Goal: Contribute content: Contribute content

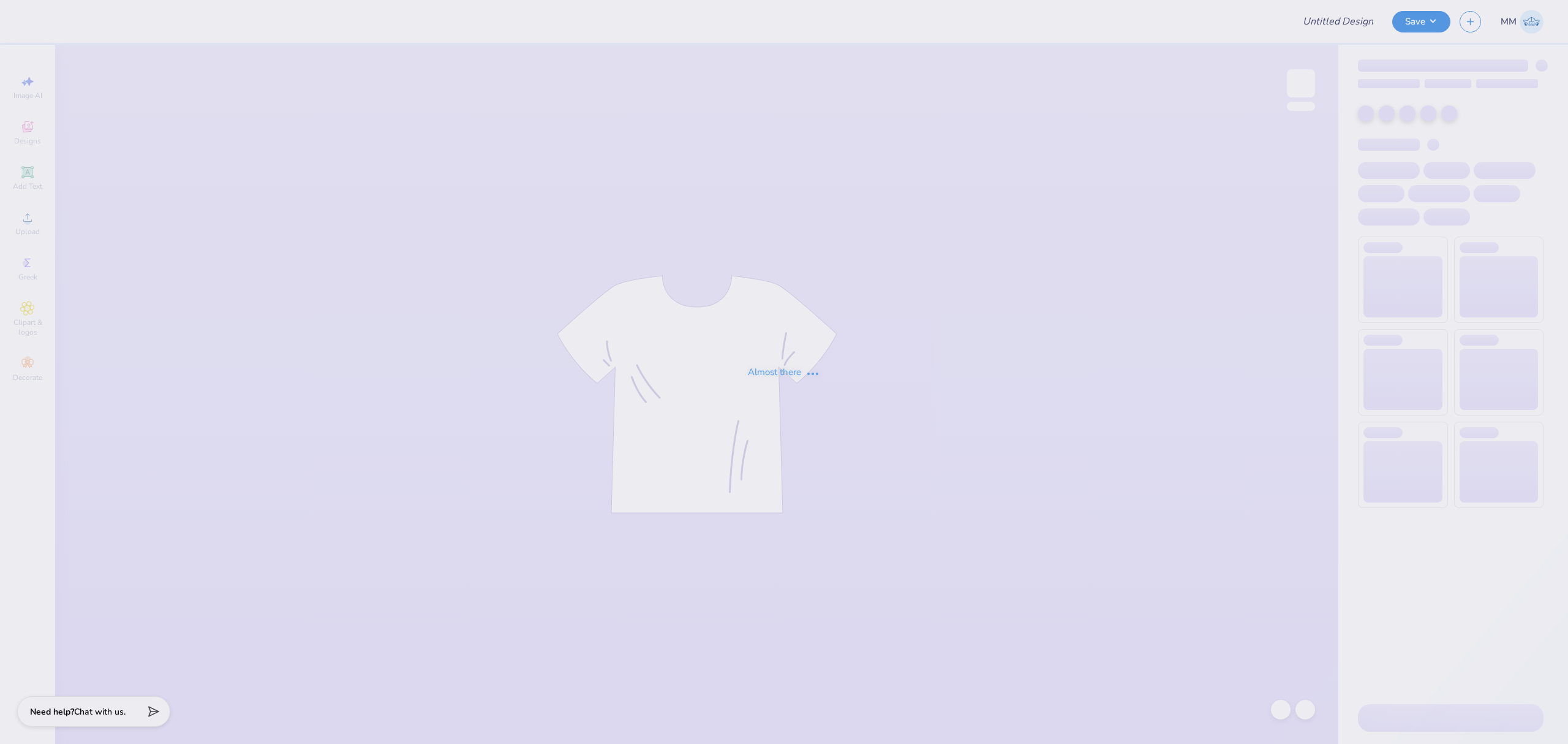
type input "CMP 2026 Swag - [GEOGRAPHIC_DATA][PERSON_NAME]"
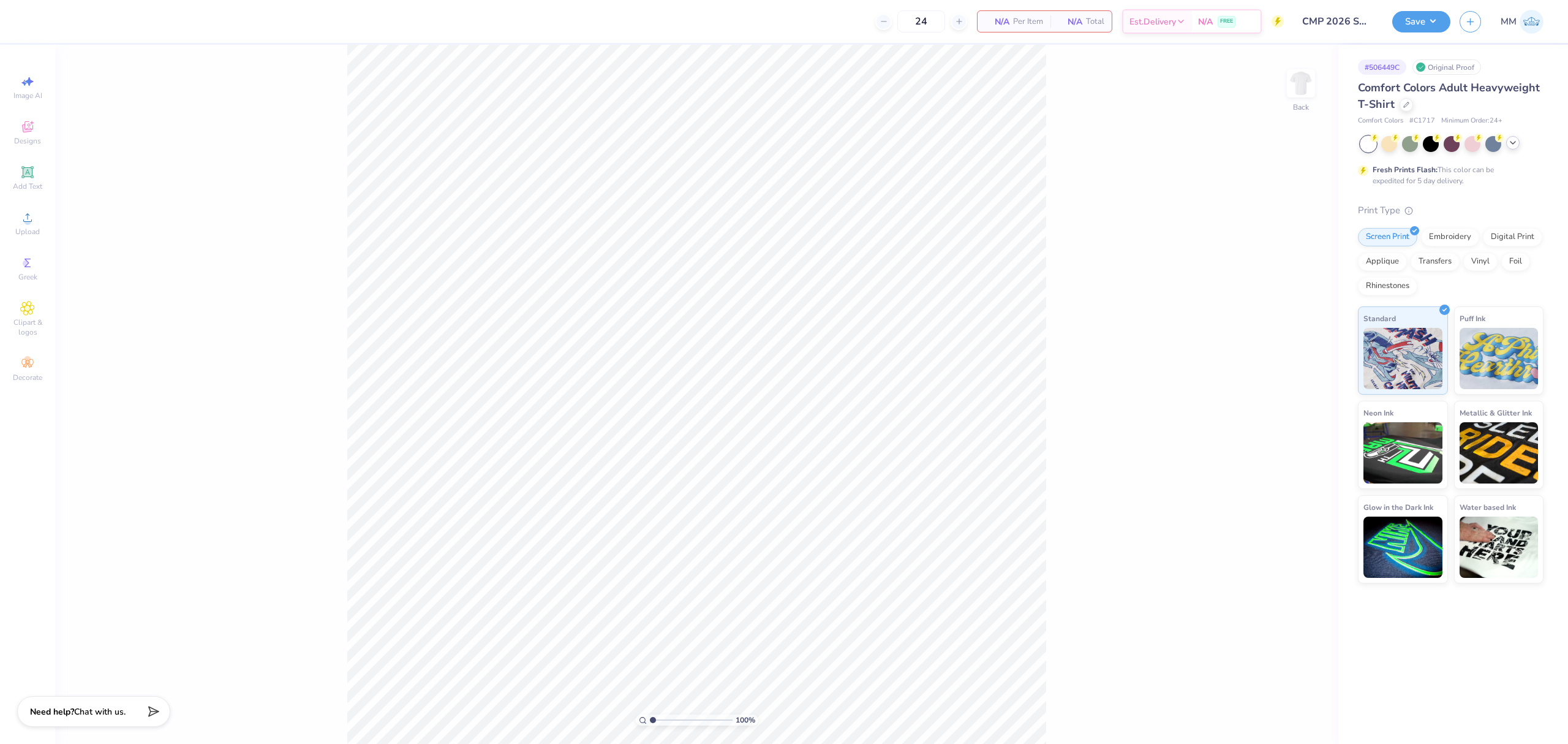
click at [1514, 142] on polyline at bounding box center [1513, 142] width 5 height 2
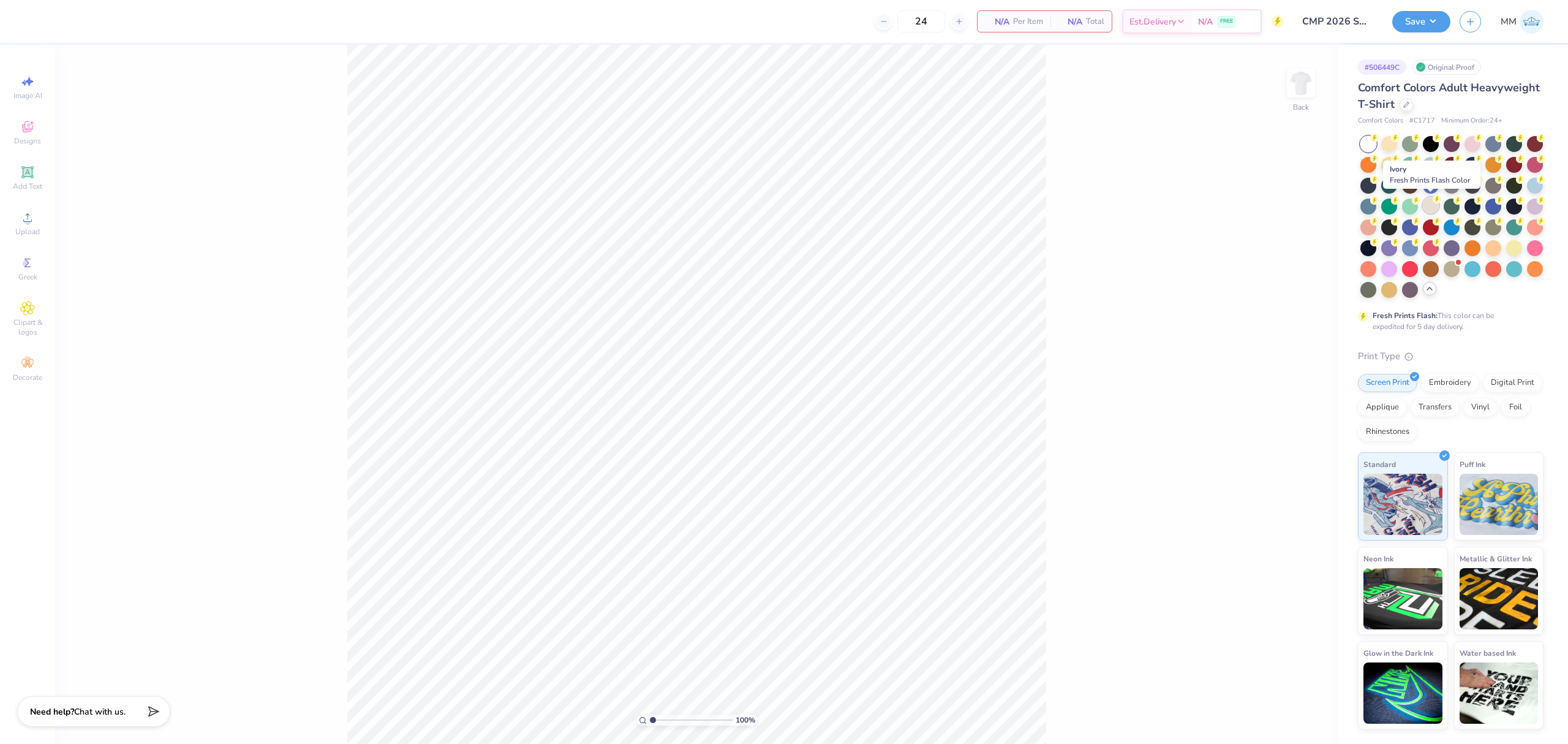
click at [1378, 142] on circle at bounding box center [1374, 138] width 9 height 9
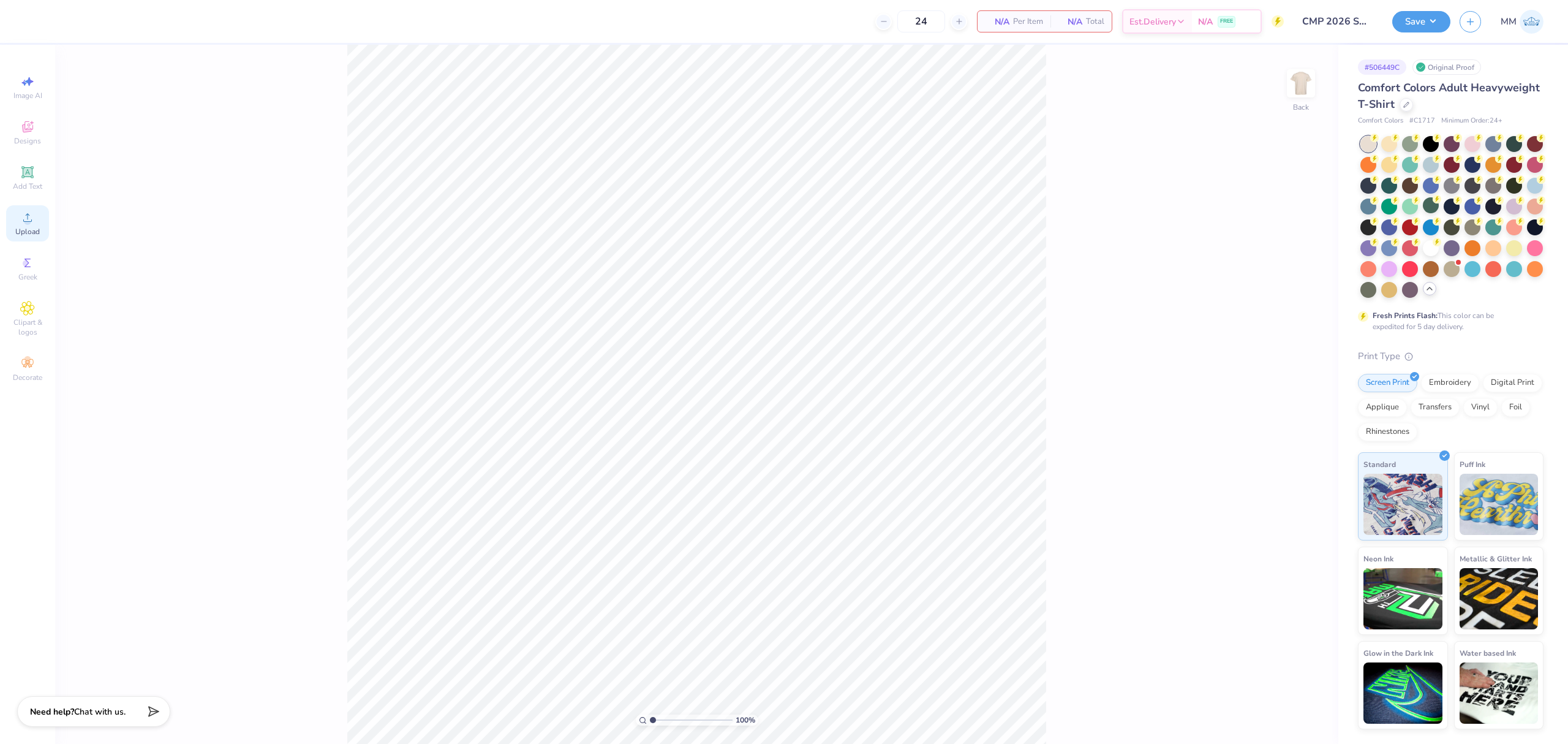
click at [17, 225] on div "Upload" at bounding box center [27, 223] width 43 height 36
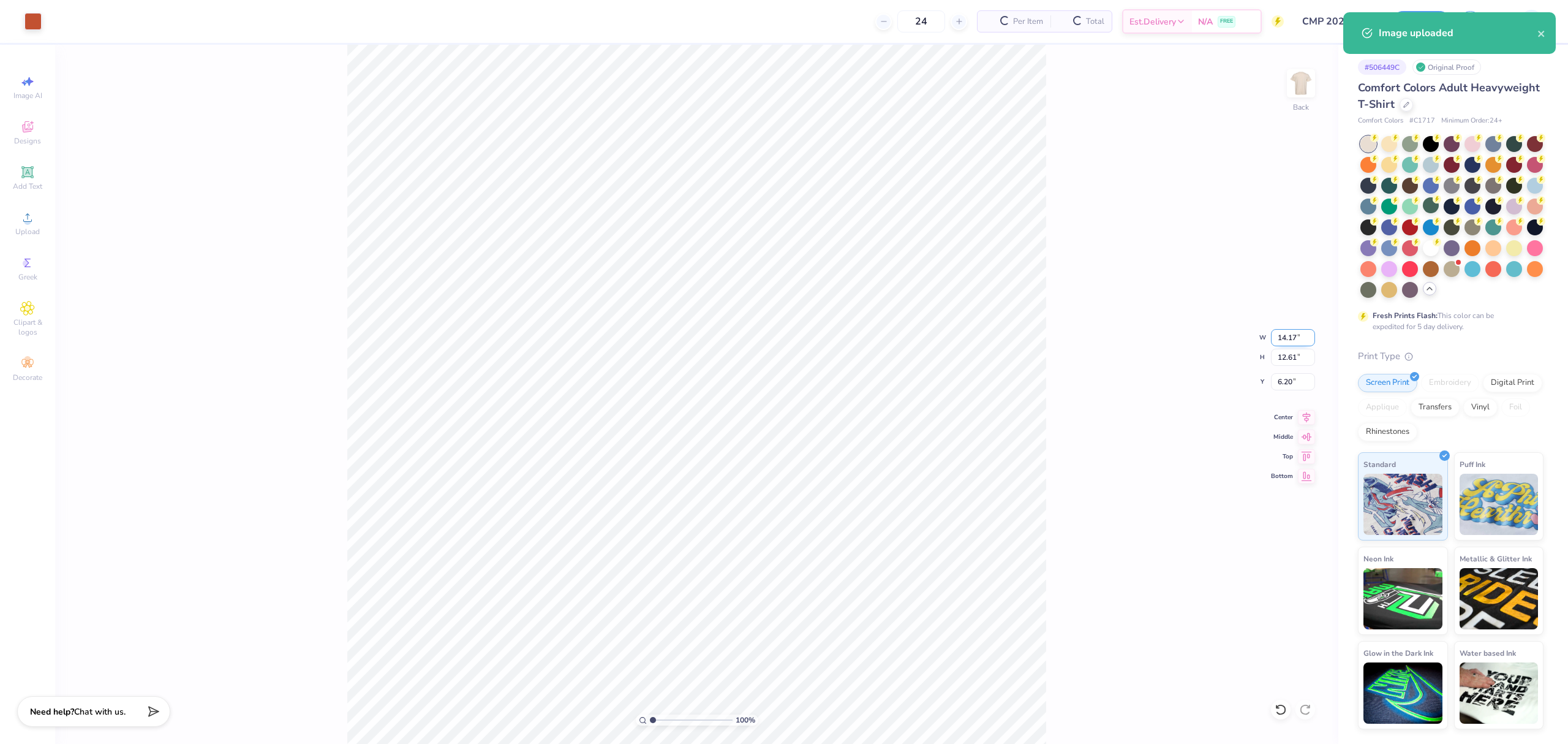
click at [1287, 332] on input "14.17" at bounding box center [1292, 337] width 44 height 17
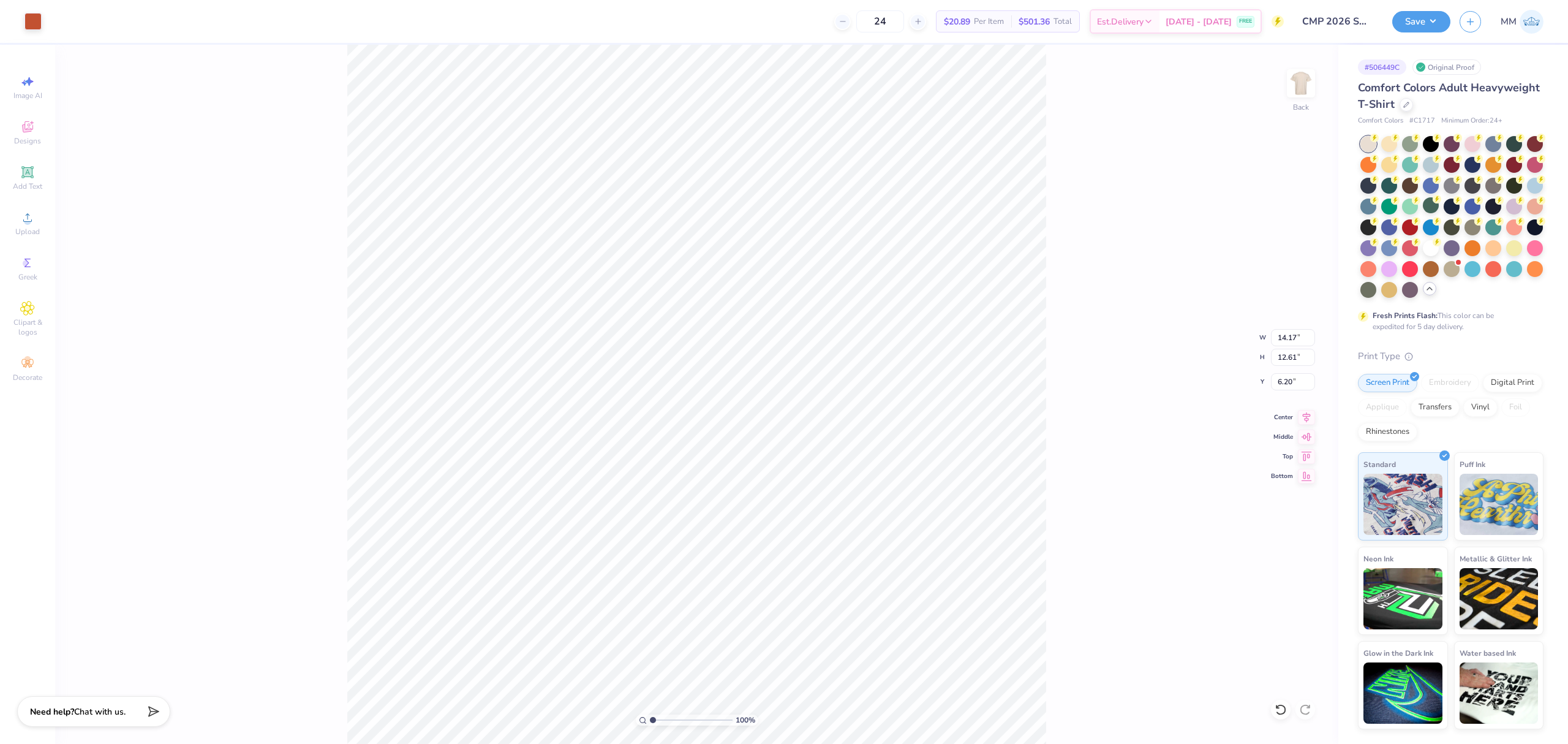
type input "5.24"
type input "4.66"
type input "3.00"
click at [33, 179] on div "Add Text" at bounding box center [27, 178] width 43 height 36
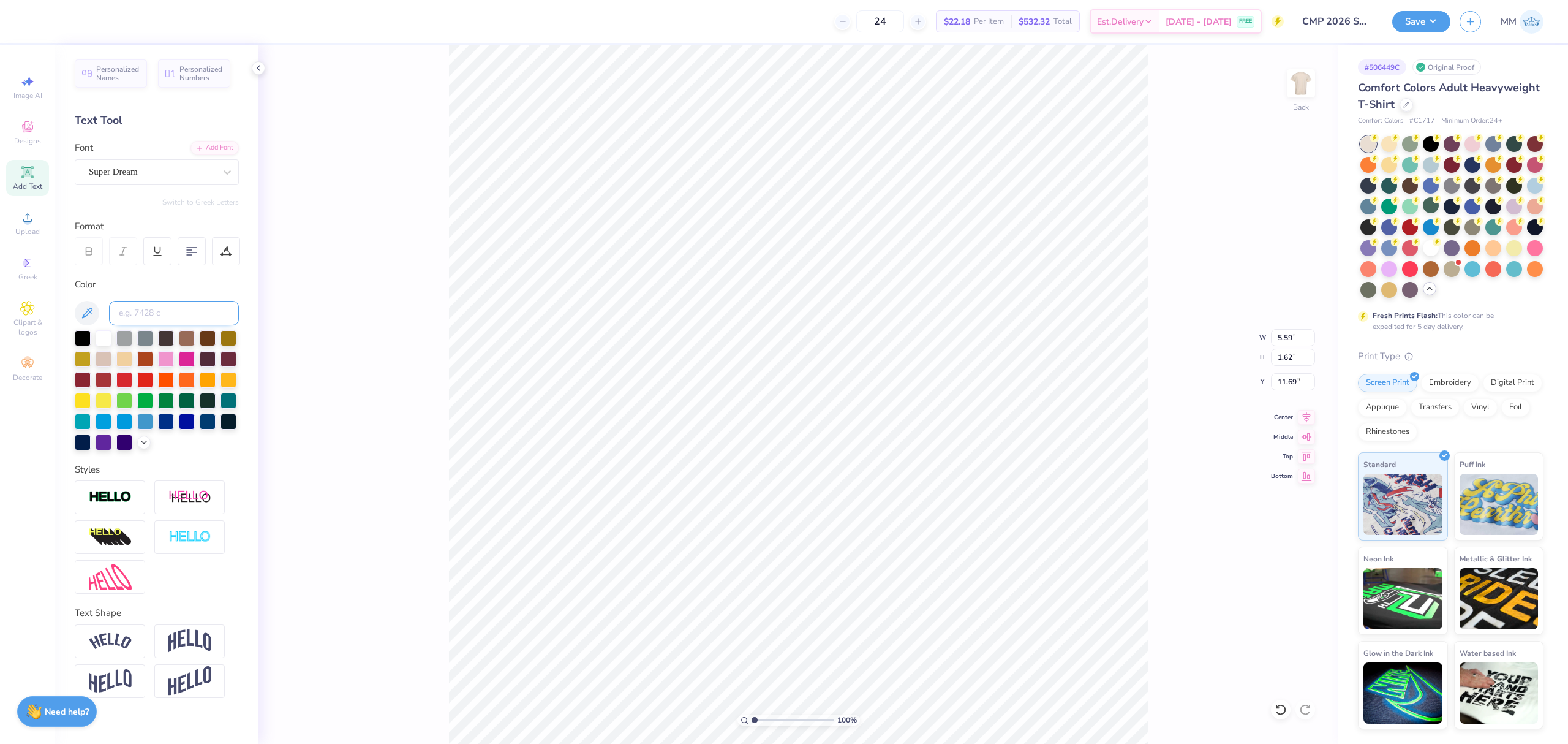
click at [178, 309] on input at bounding box center [174, 313] width 129 height 24
type input "7580"
click at [220, 145] on div "Add Font" at bounding box center [215, 147] width 48 height 14
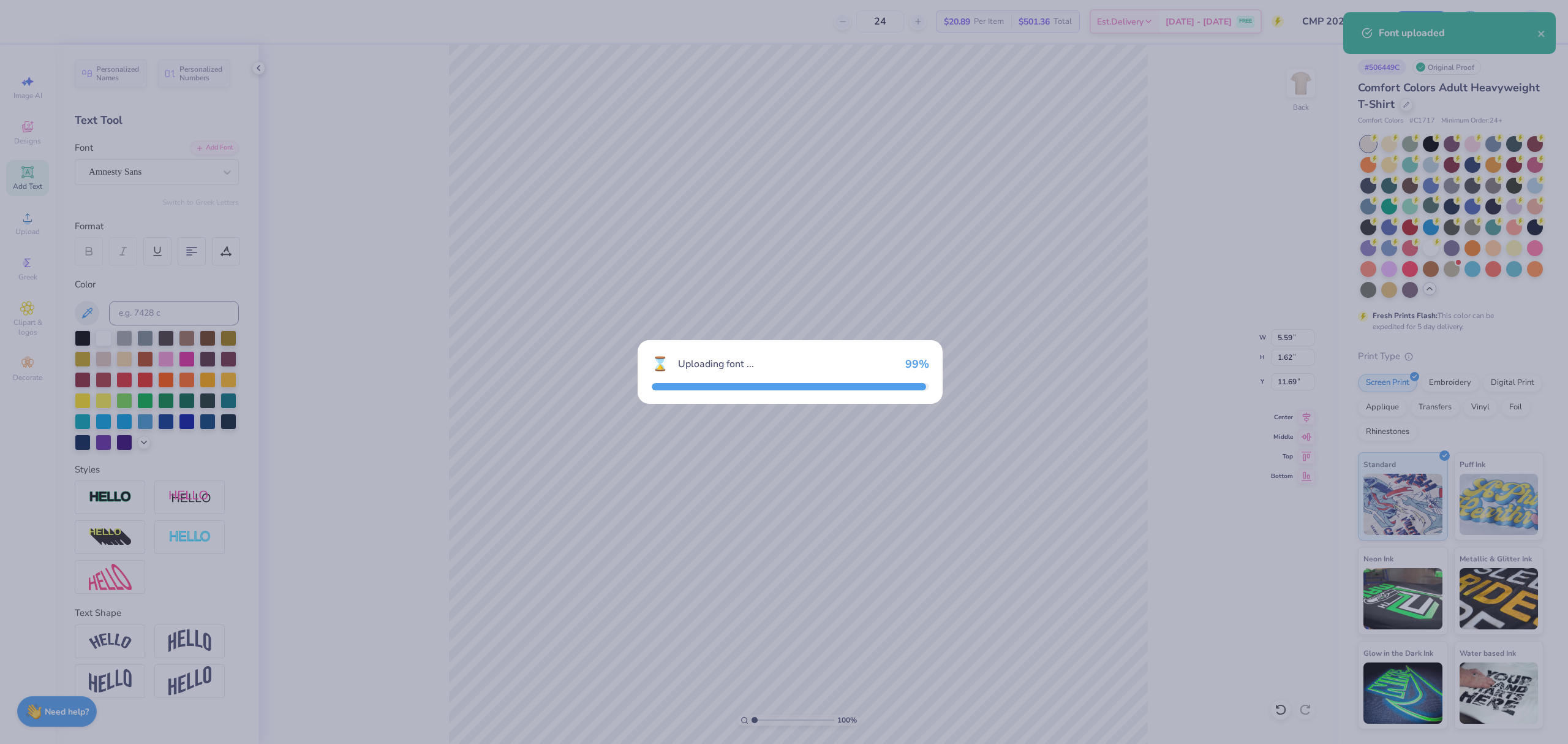
type input "5.63"
type input "1.36"
type input "11.82"
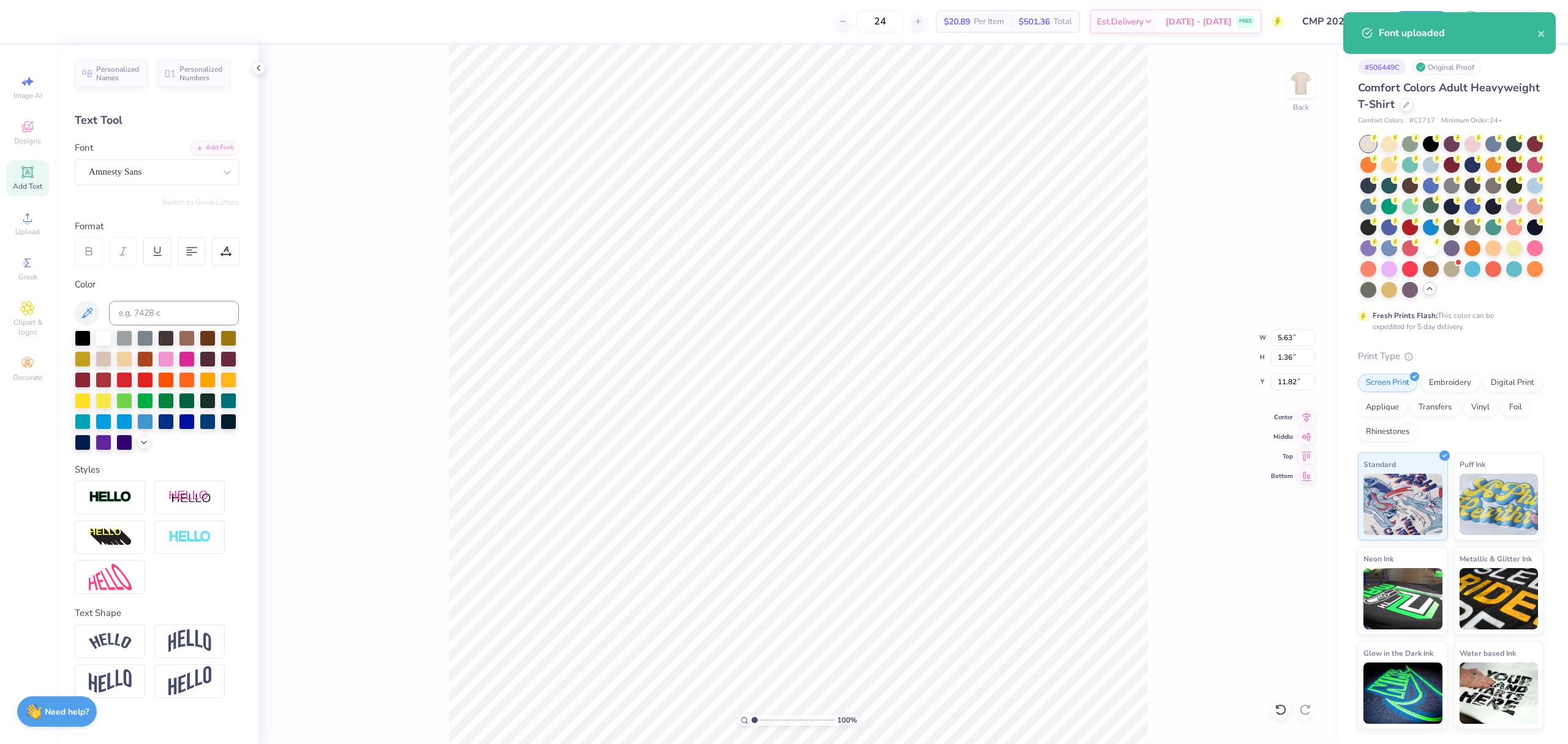
type textarea "Luke Bryan's"
type input "3.93"
type input "0.38"
type input "2.16"
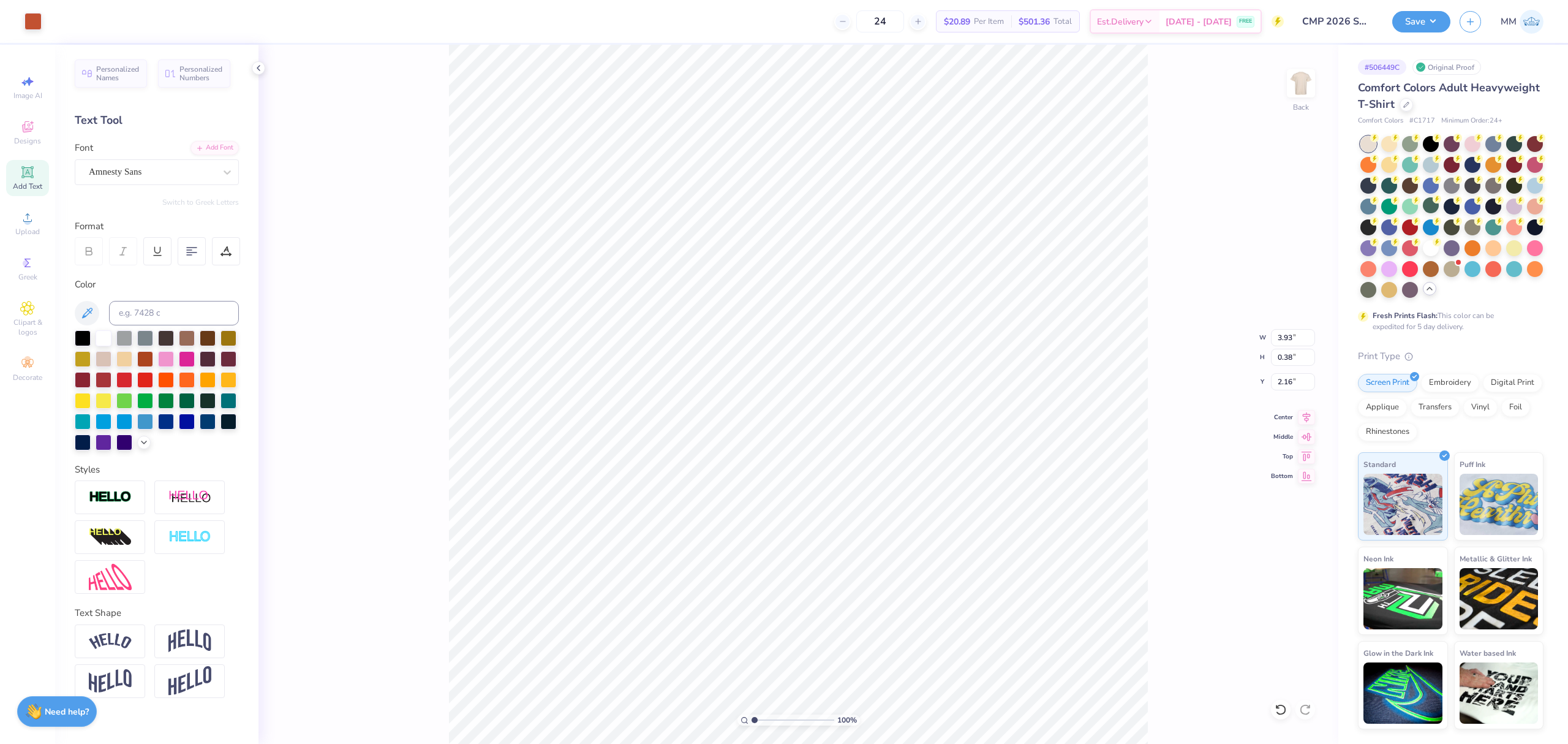
type input "5.24"
type input "4.66"
type input "9.07"
type input "3.93"
type input "0.38"
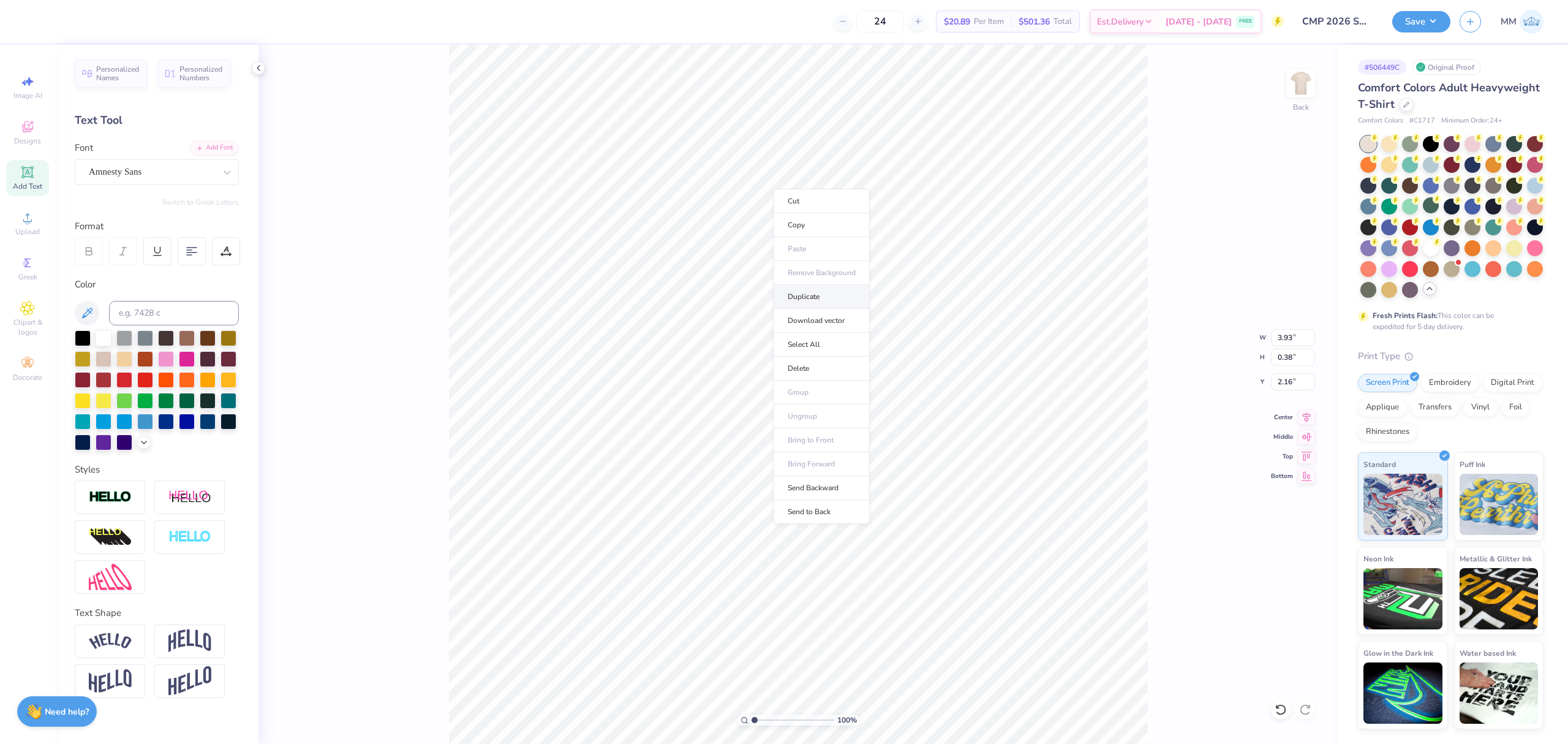
click at [811, 290] on li "Duplicate" at bounding box center [822, 297] width 96 height 24
type input "3.16"
click at [216, 143] on div "Add Font" at bounding box center [215, 147] width 48 height 14
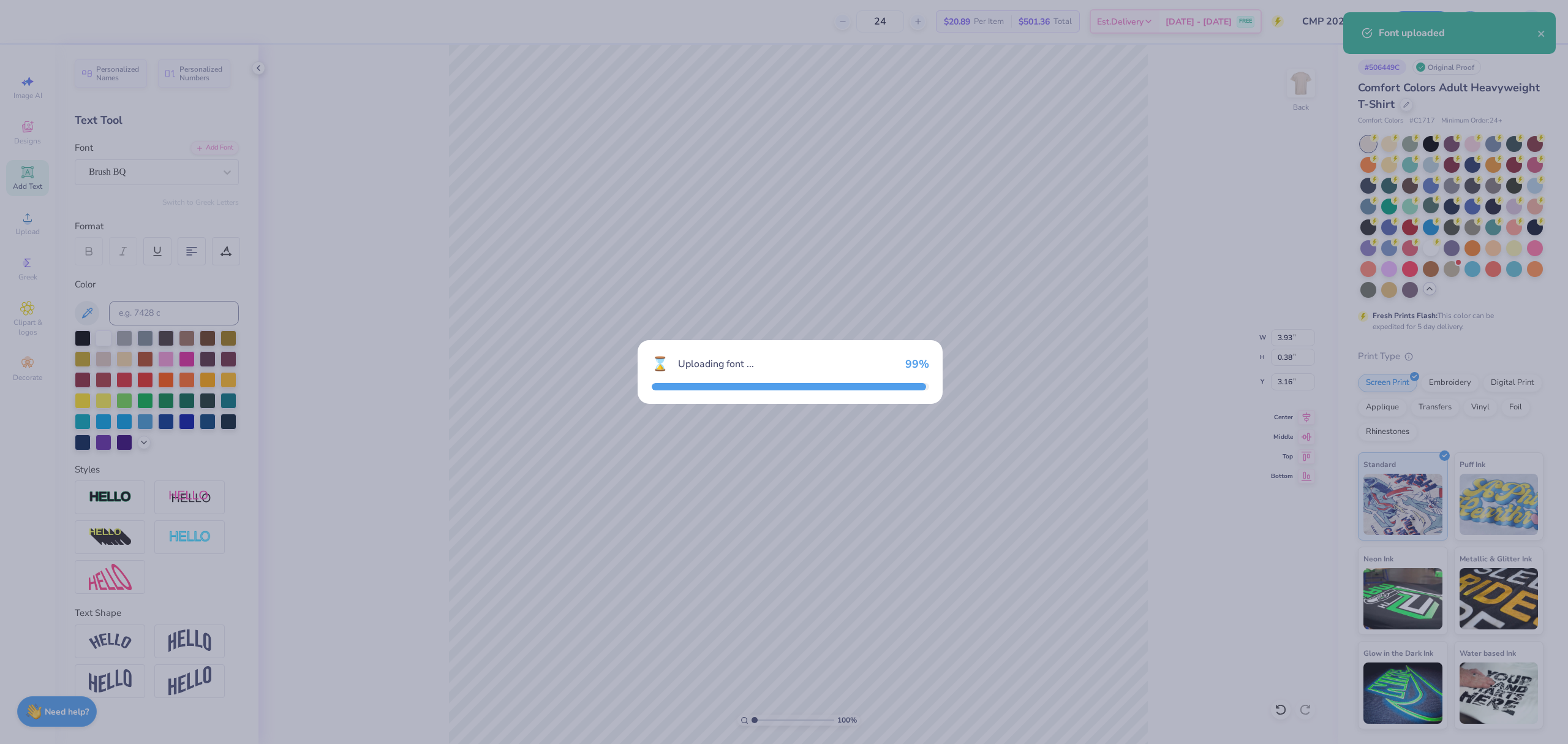
type input "2.87"
type input "0.56"
type input "3.07"
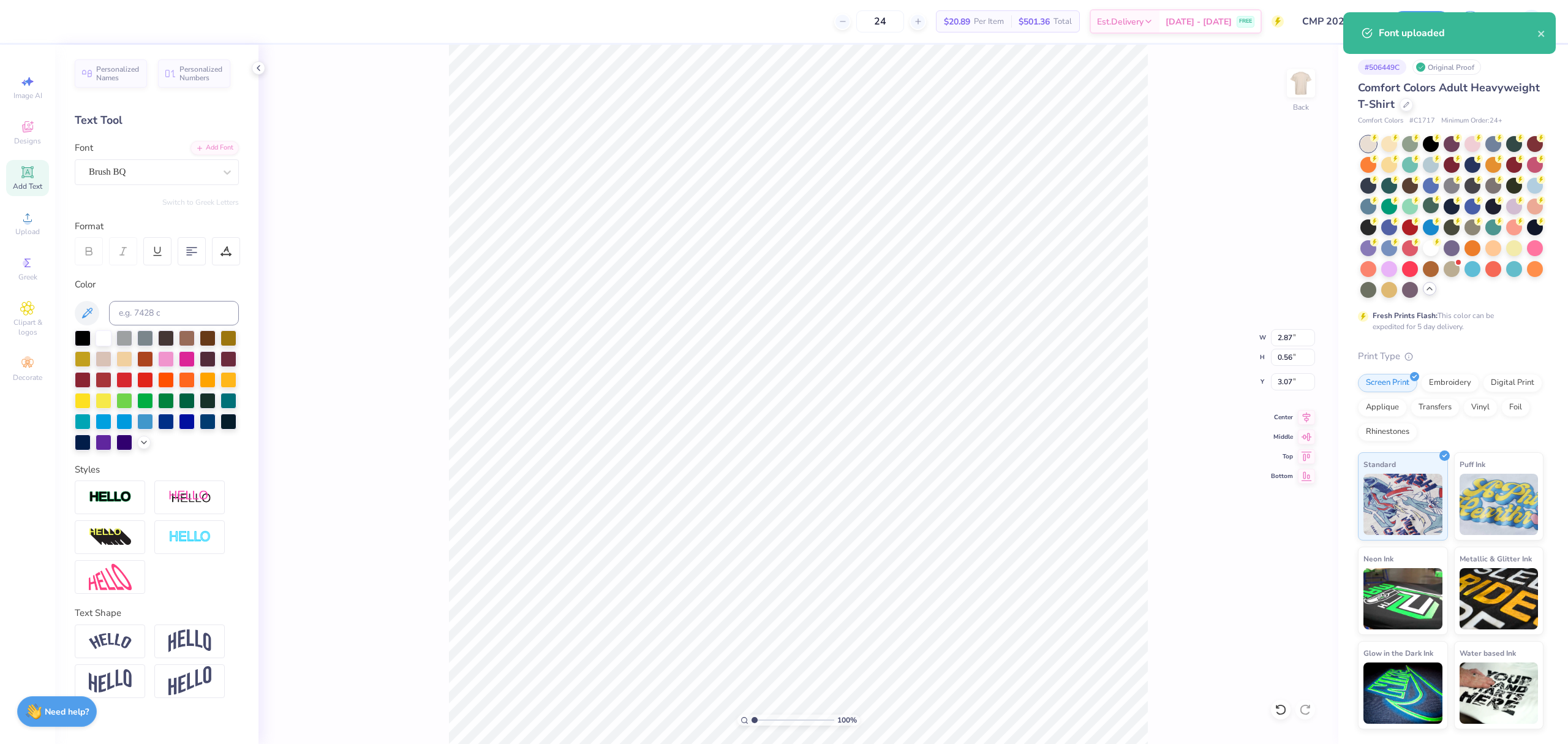
paste textarea "Crash My Playa"
type textarea "Crash My Playa"
type input "6.57"
type input "8.22"
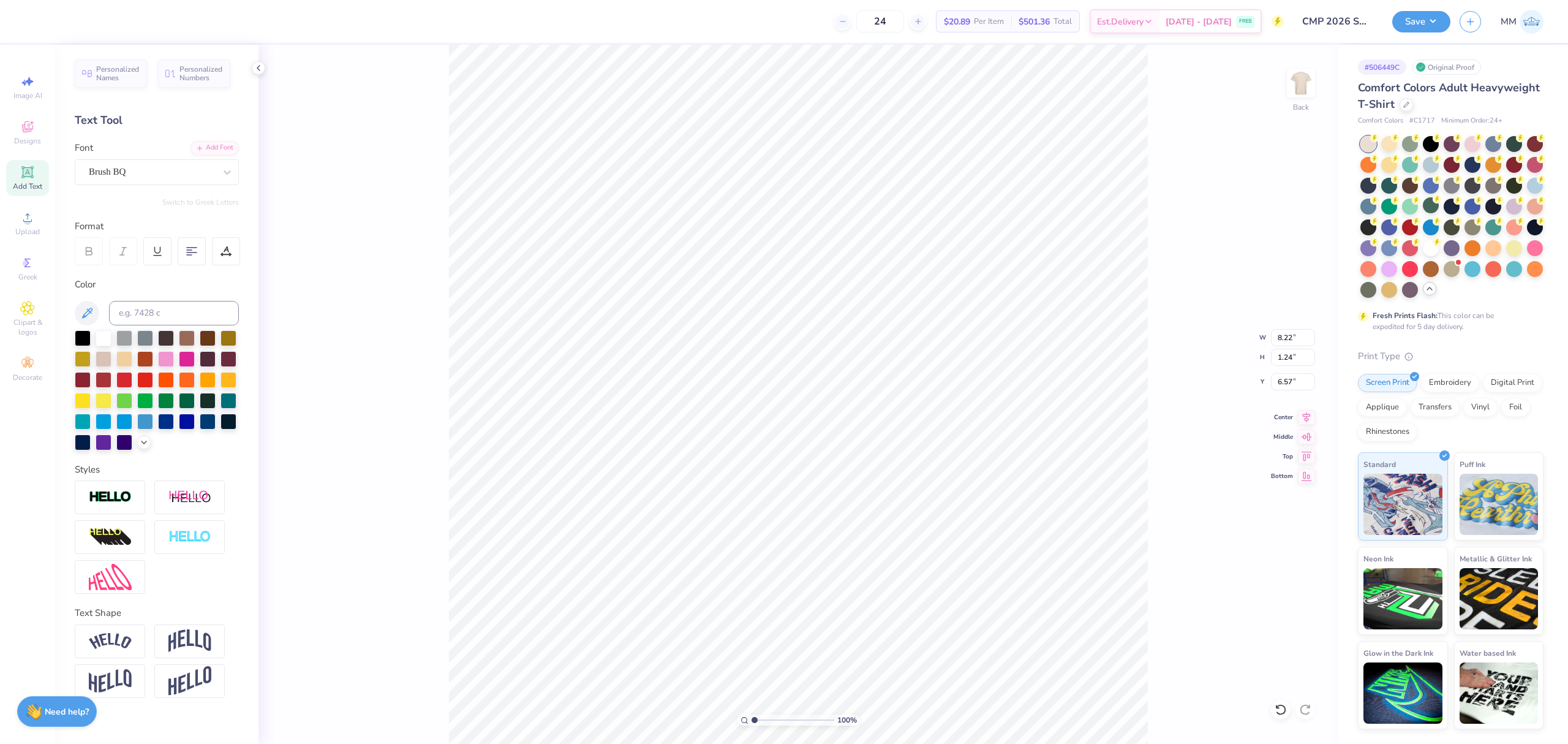
type input "1.24"
type input "5.92"
click at [177, 634] on img at bounding box center [189, 640] width 43 height 23
type input "2.60"
type input "5.24"
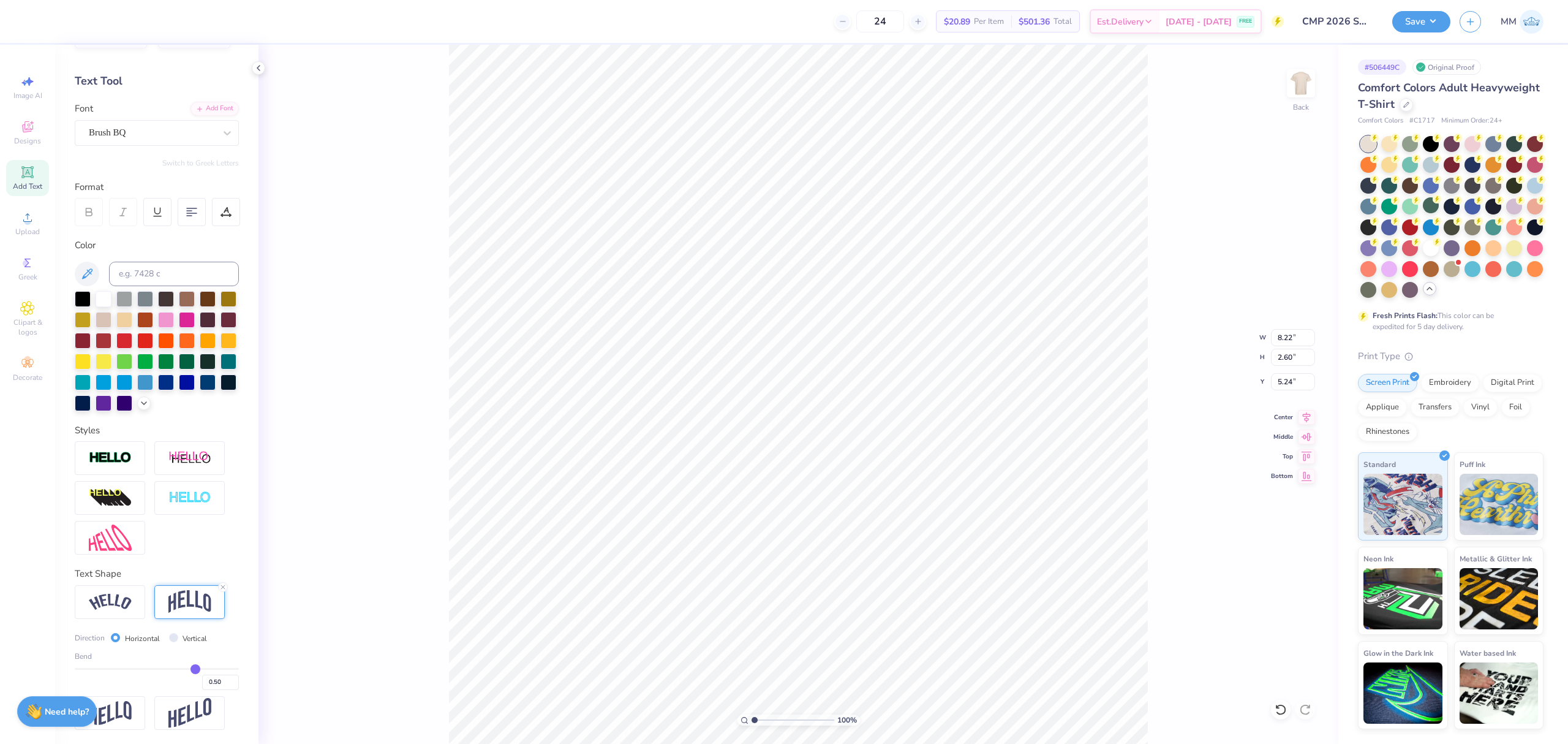
scroll to position [61, 0]
type input "0.48"
type input "0.47"
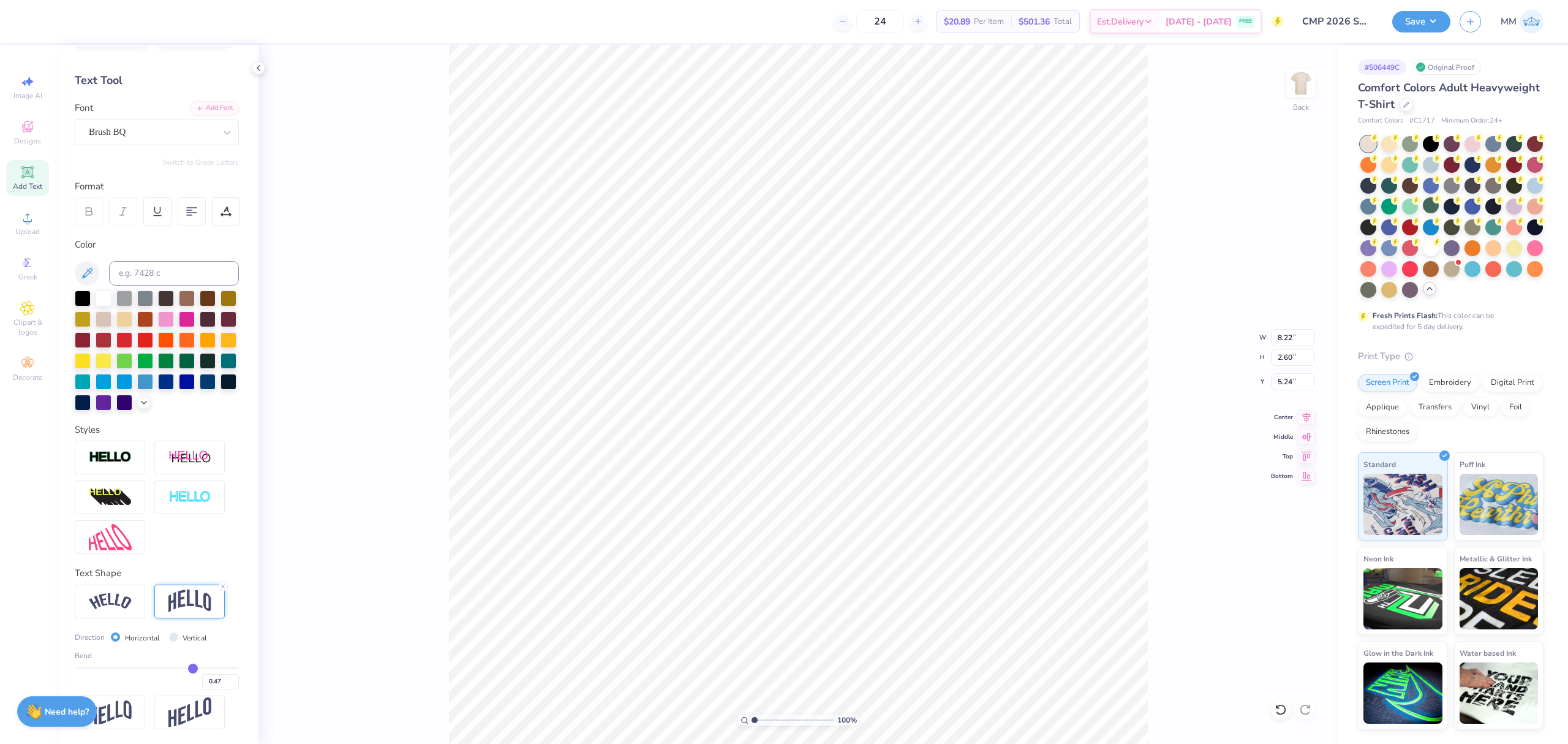
type input "0.45"
type input "0.43"
type input "0.41"
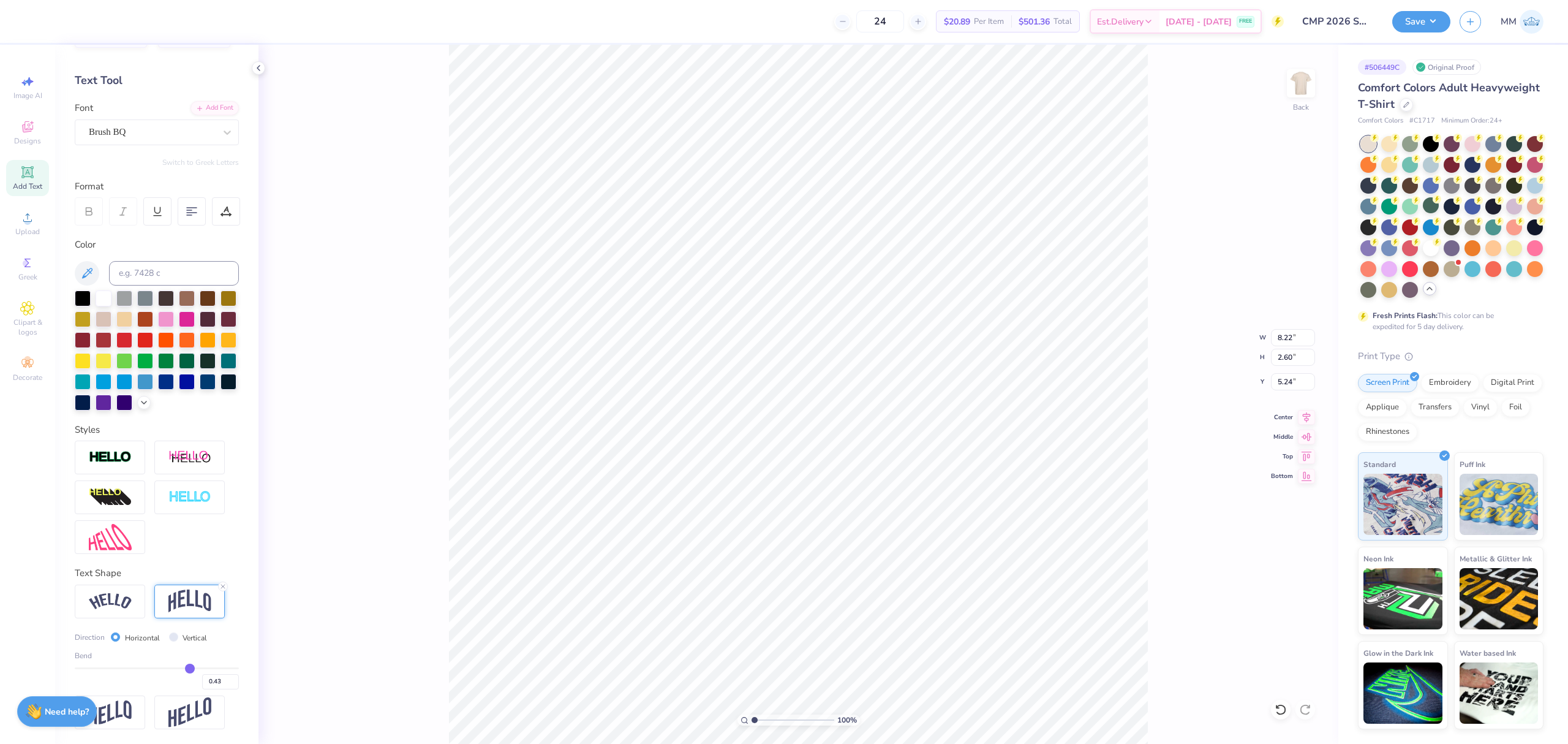
type input "0.41"
type input "0.4"
type input "0.40"
type input "0.39"
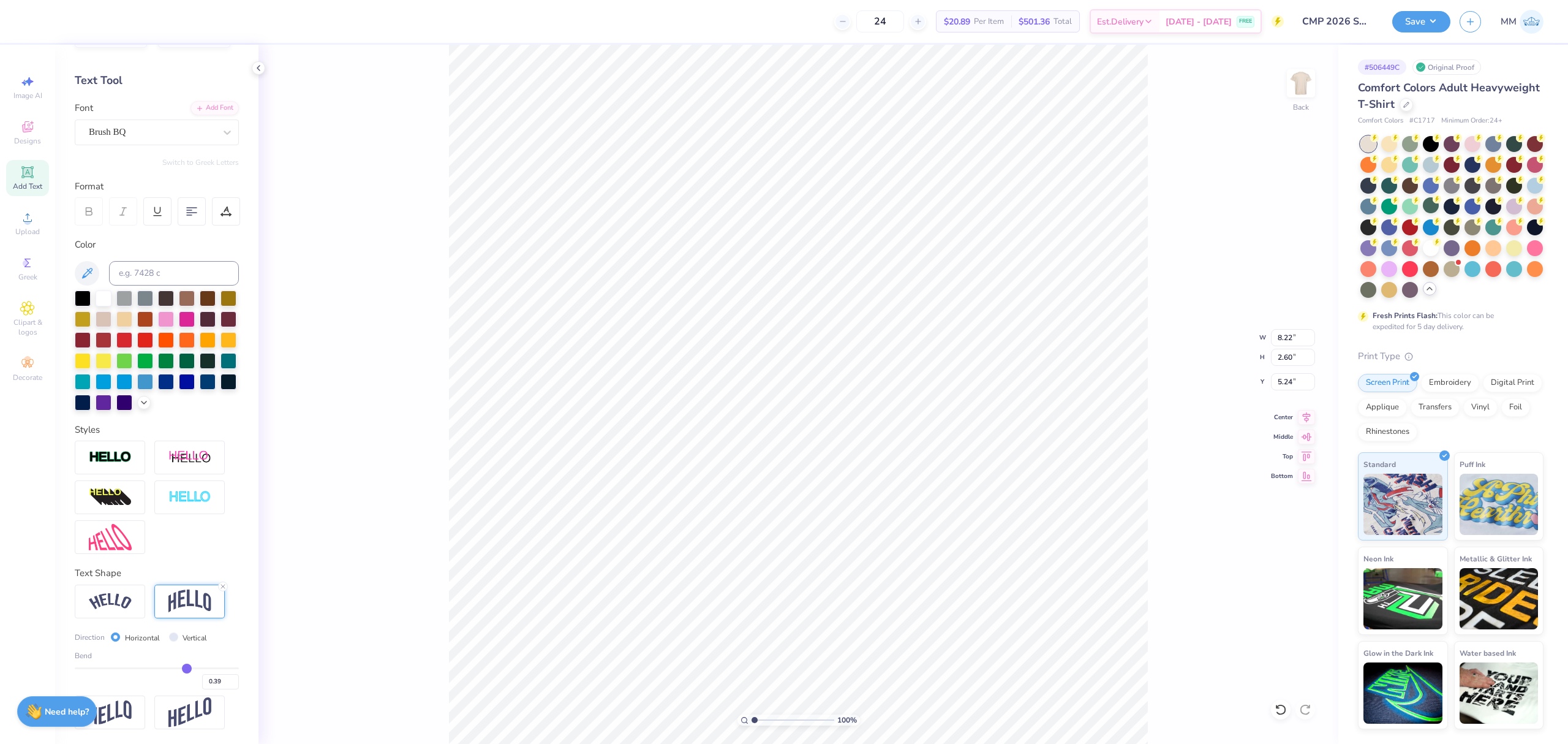
type input "0.37"
type input "0.36"
type input "0.34"
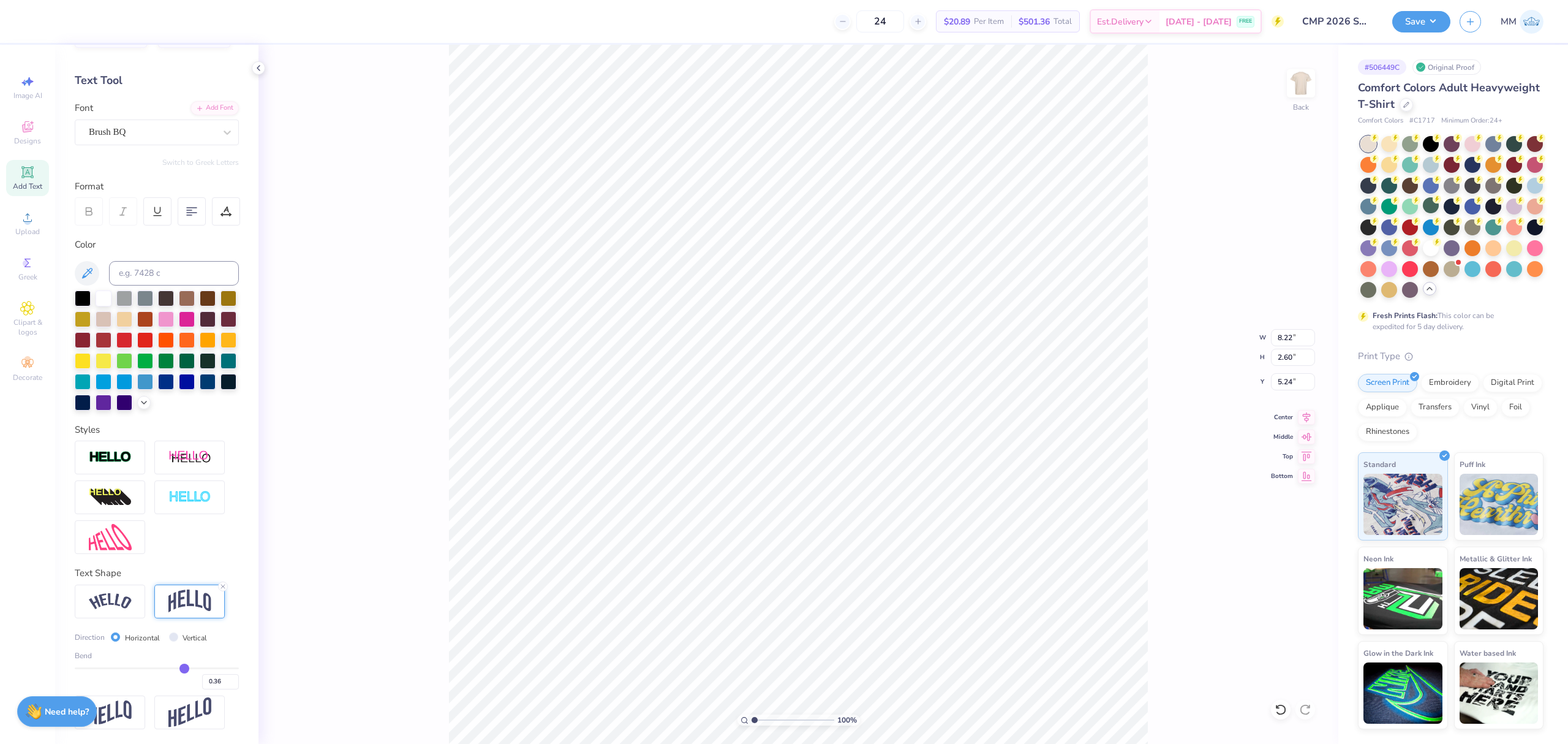
type input "0.34"
type input "0.33"
type input "0.32"
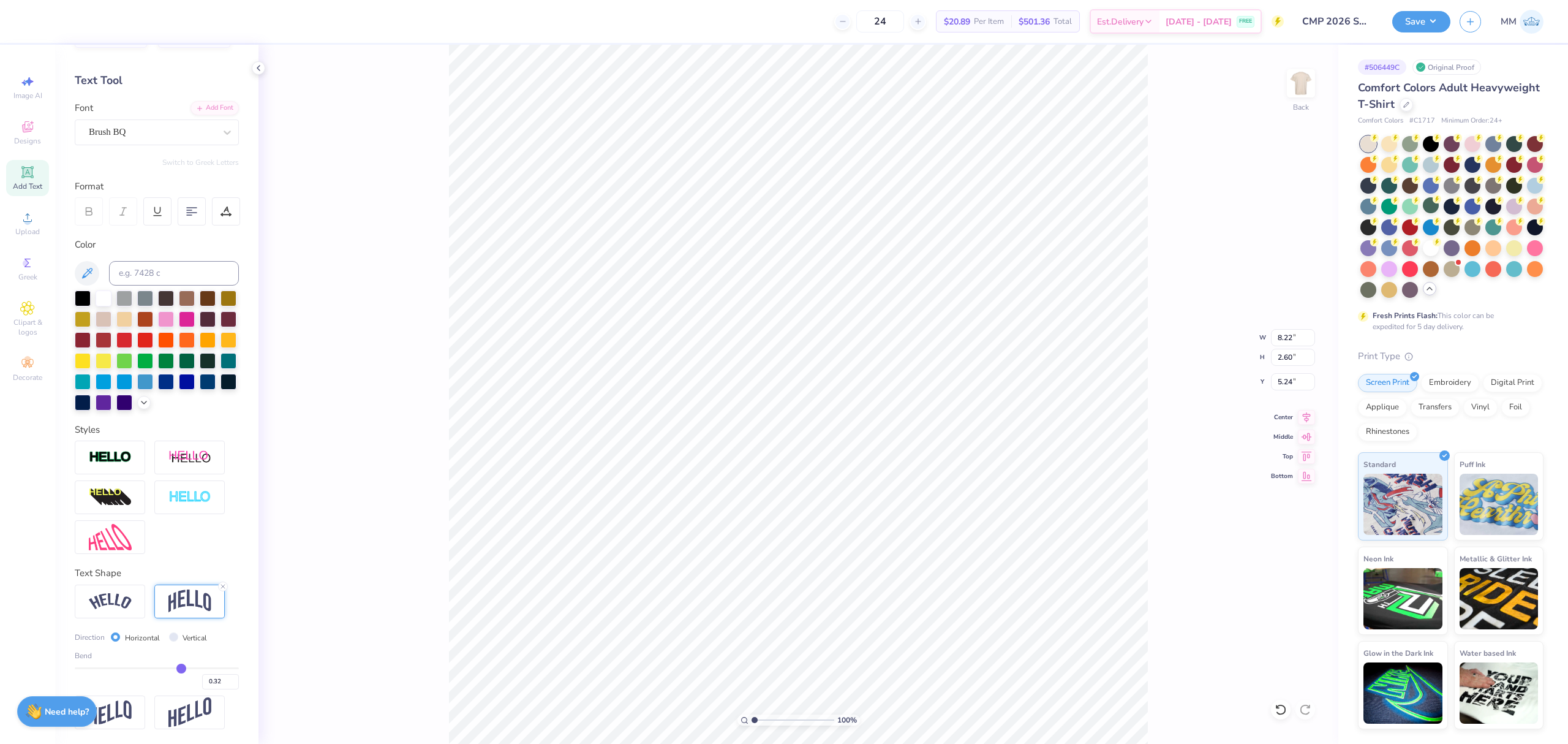
type input "0.3"
type input "0.30"
type input "0.29"
type input "0.28"
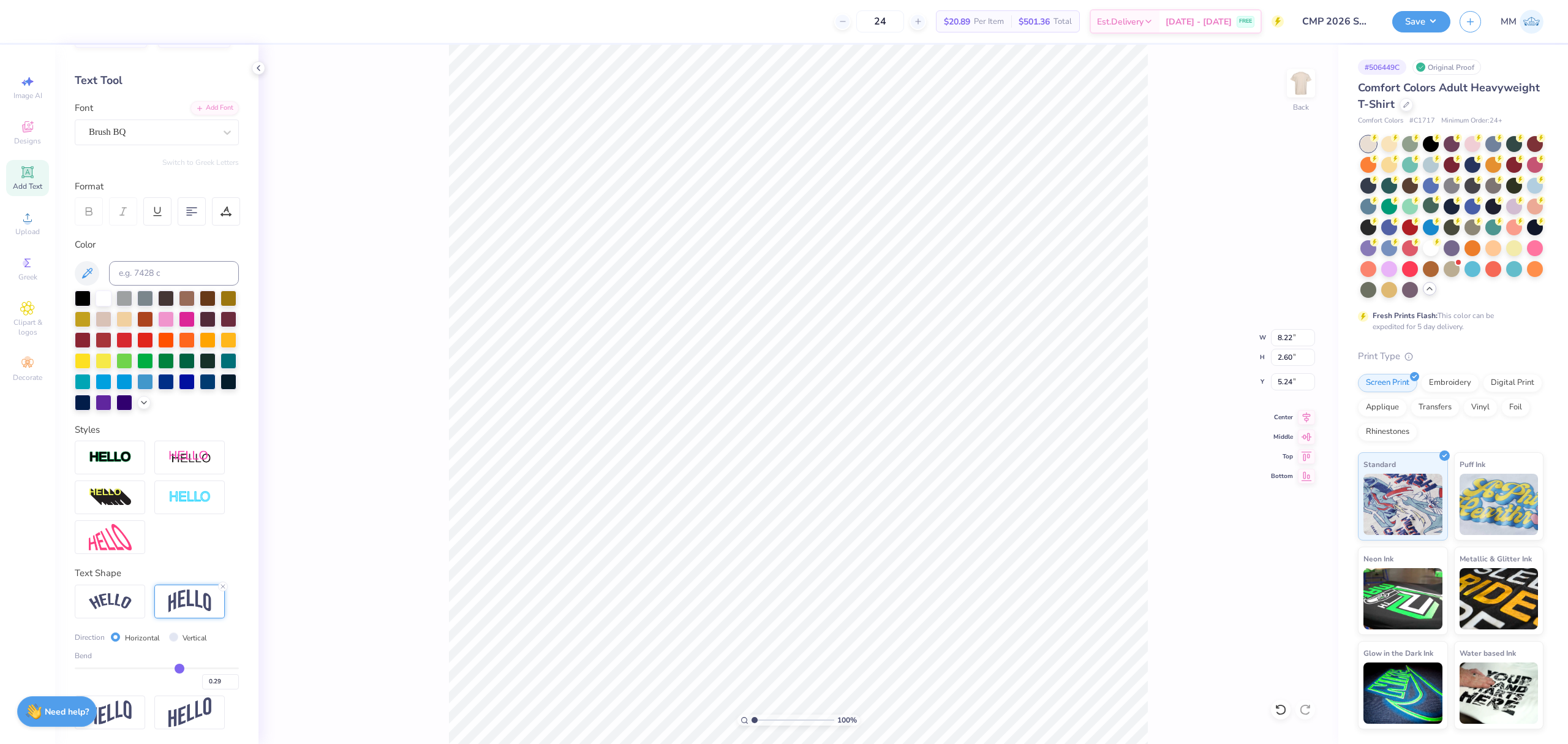
type input "0.28"
type input "0.27"
type input "0.26"
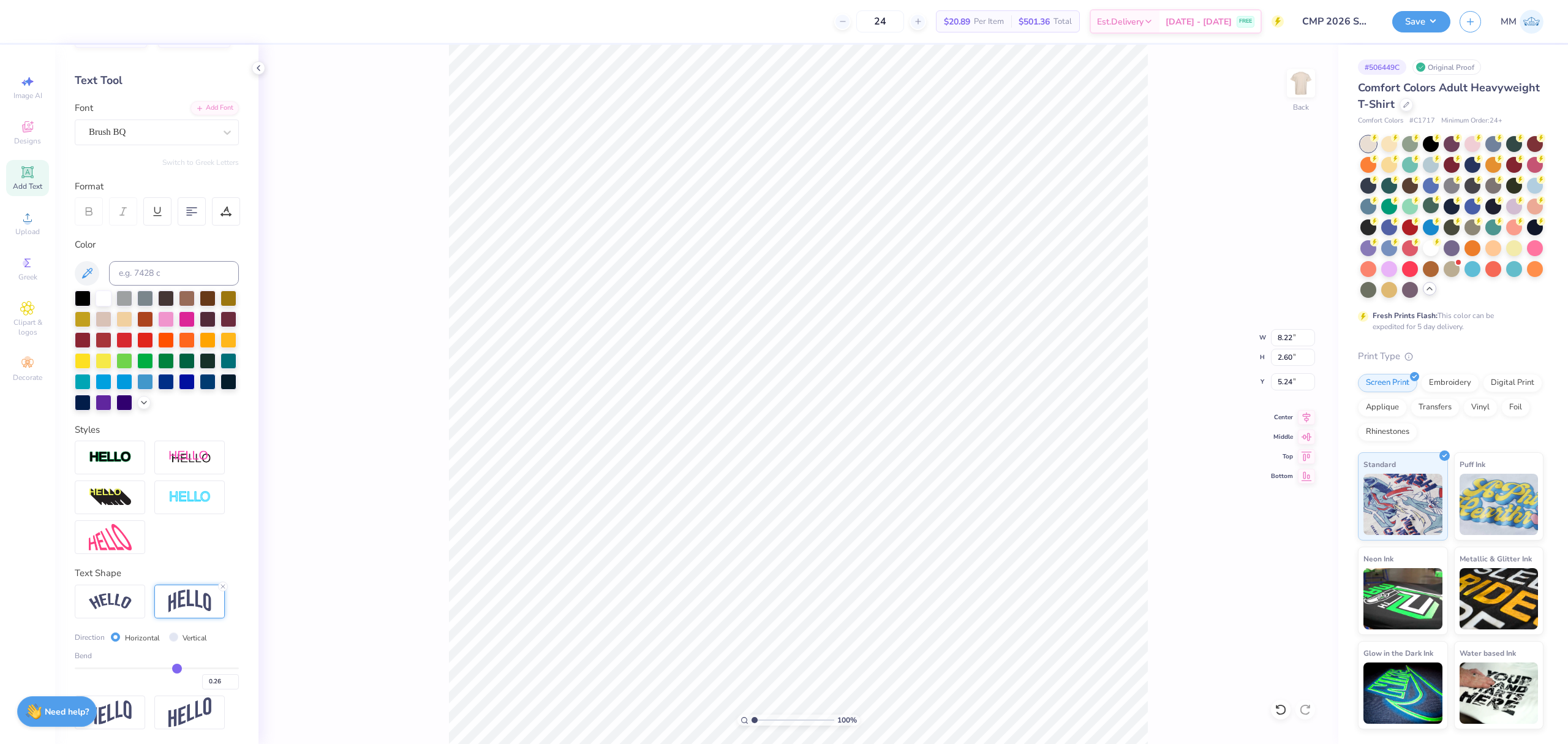
drag, startPoint x: 184, startPoint y: 664, endPoint x: 169, endPoint y: 668, distance: 15.5
type input "0.26"
click at [169, 668] on input "range" at bounding box center [157, 668] width 164 height 2
type input "1.80"
type input "5.64"
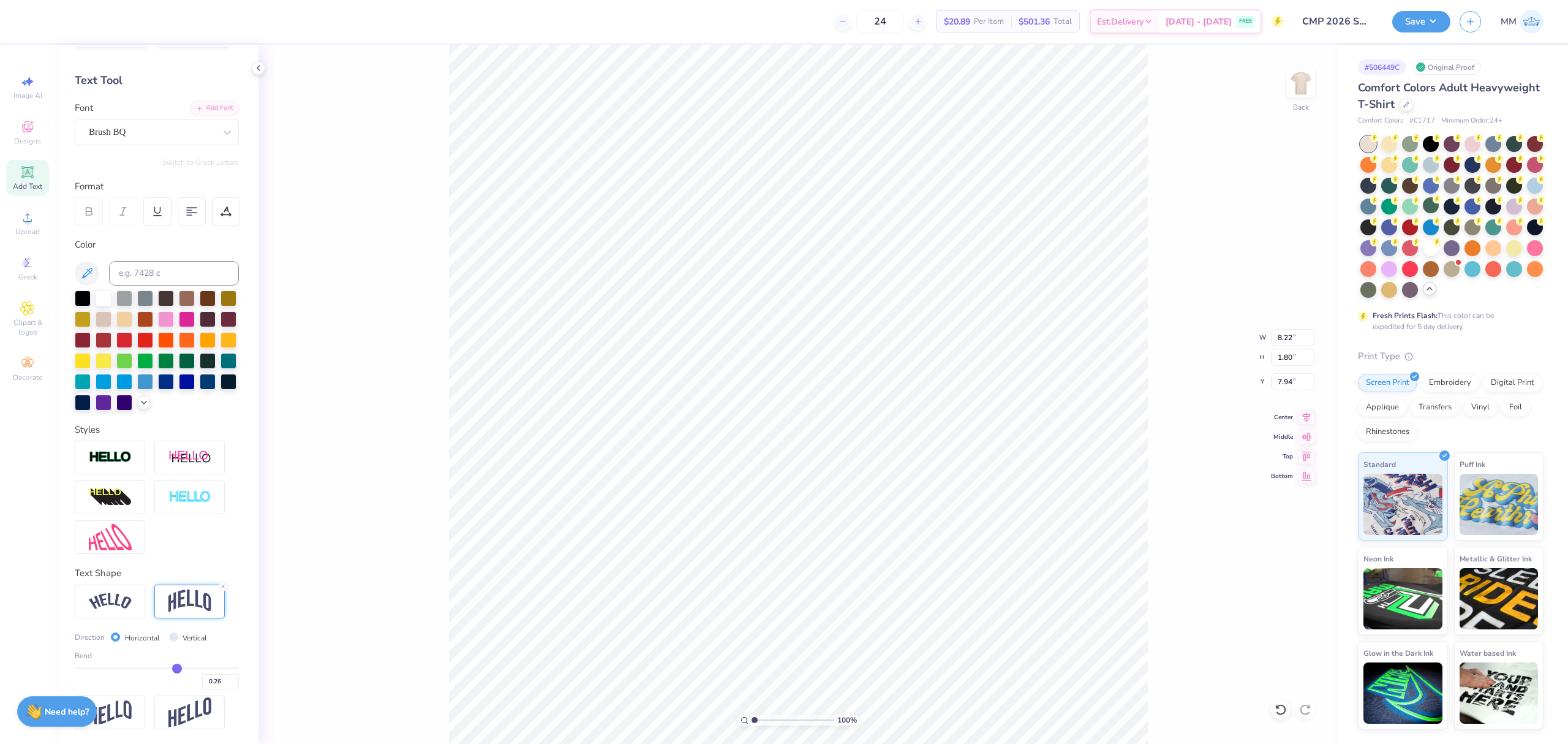
type input "7.94"
type input "6.13"
type input "1.34"
type input "5.24"
type input "4.66"
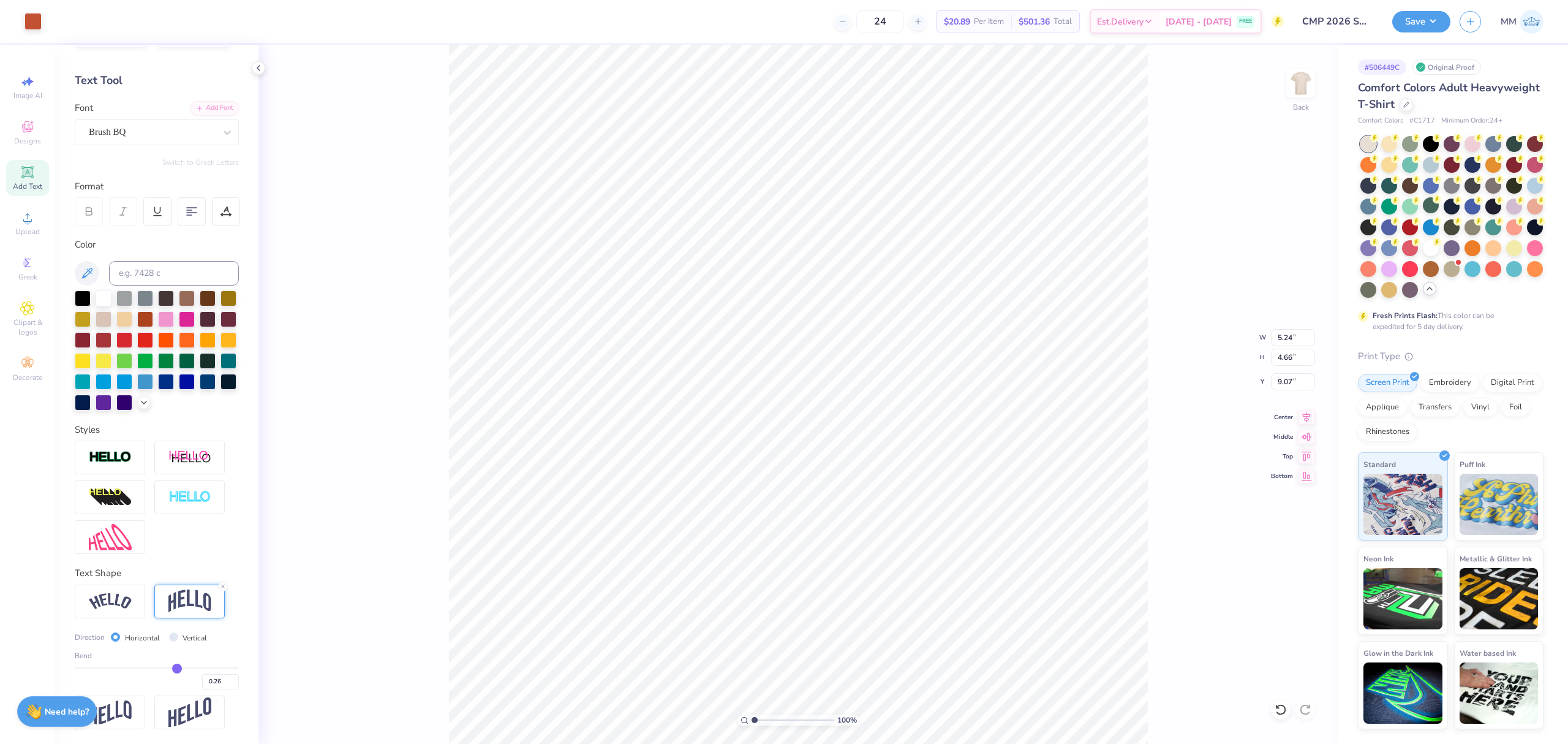
type input "8.62"
click at [1304, 414] on icon at bounding box center [1306, 415] width 17 height 14
type input "6.13"
type input "1.34"
type input "7.94"
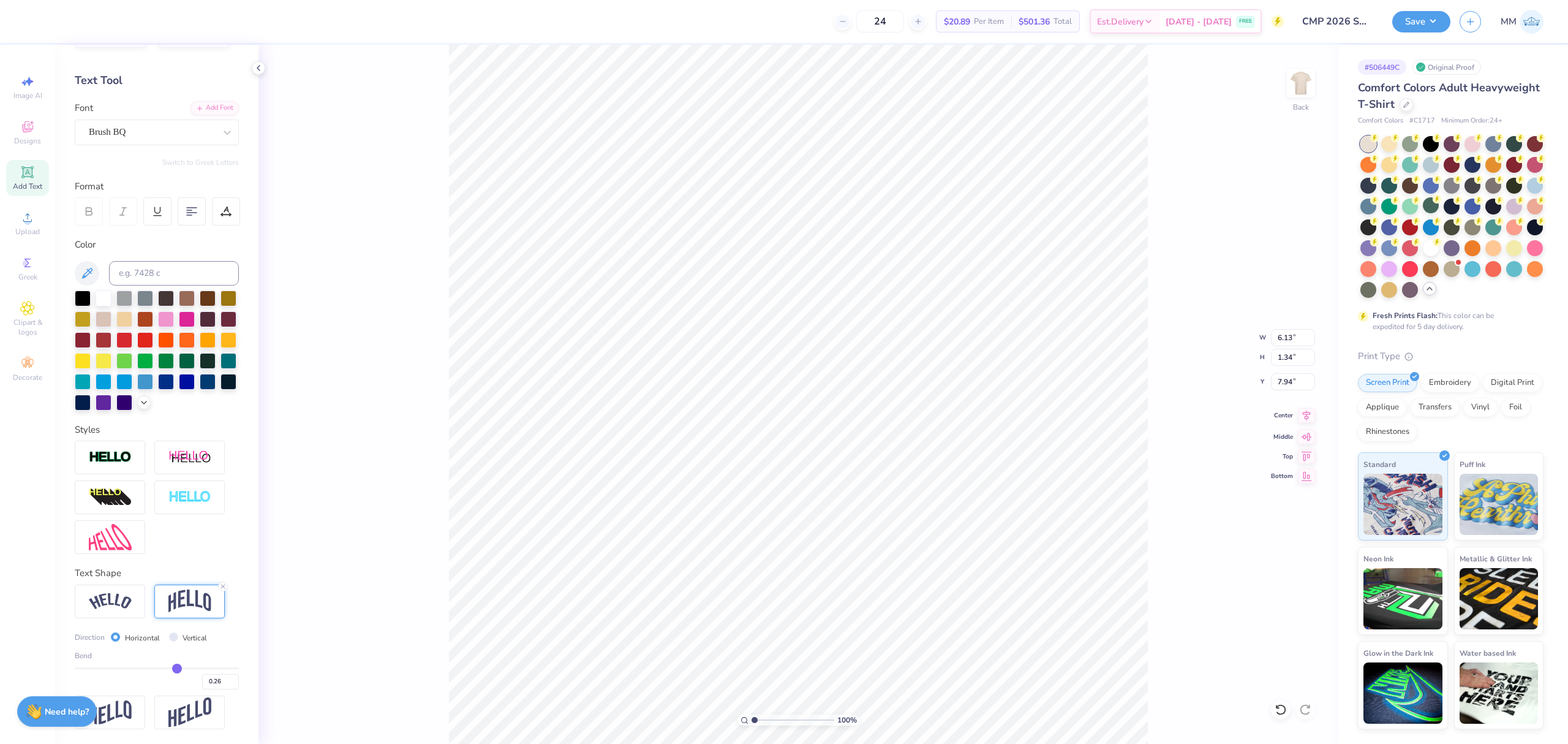
click at [1298, 412] on icon at bounding box center [1306, 415] width 17 height 14
type input "8.11"
type input "7.06"
click at [1301, 417] on icon at bounding box center [1306, 415] width 17 height 14
type input "3.93"
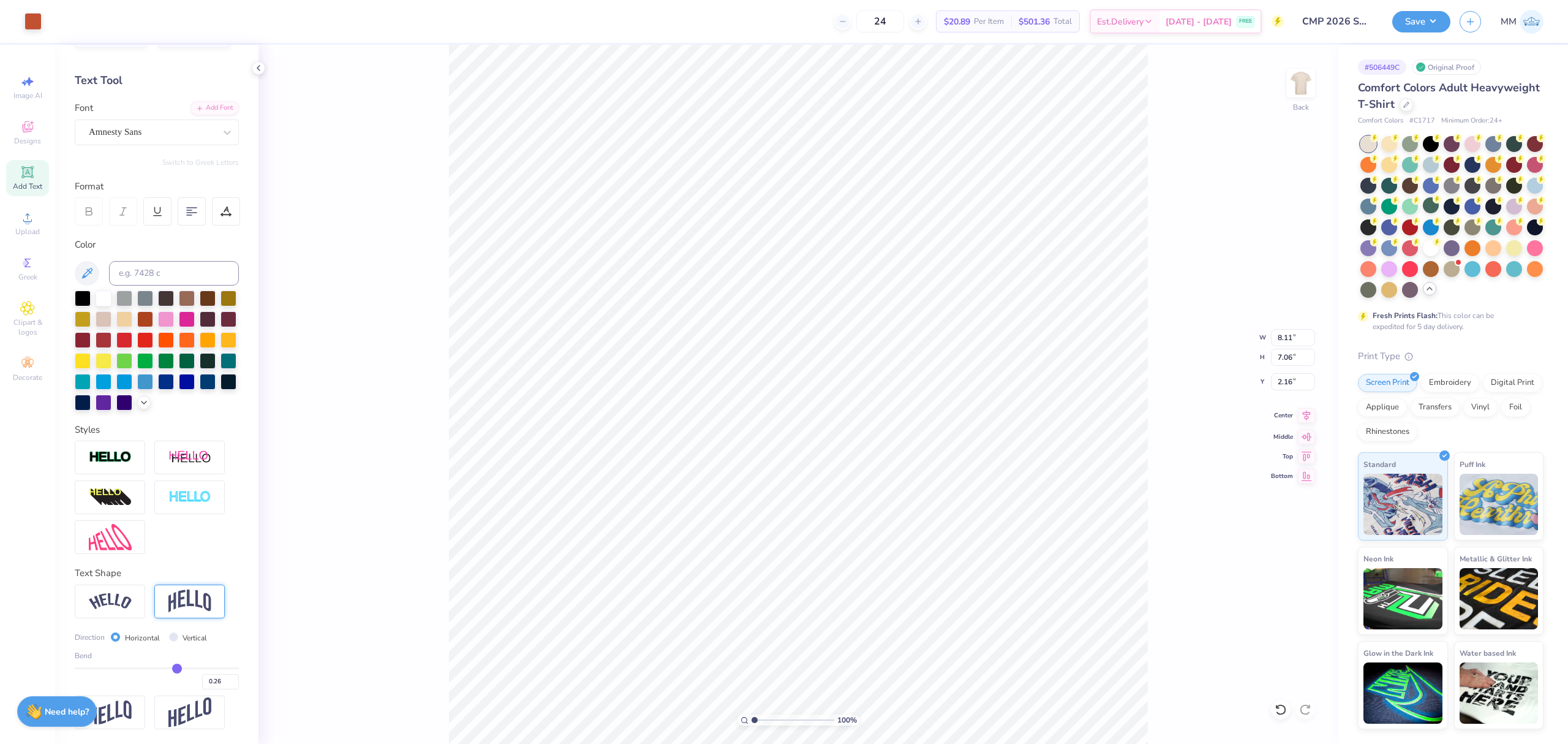
type input "0.38"
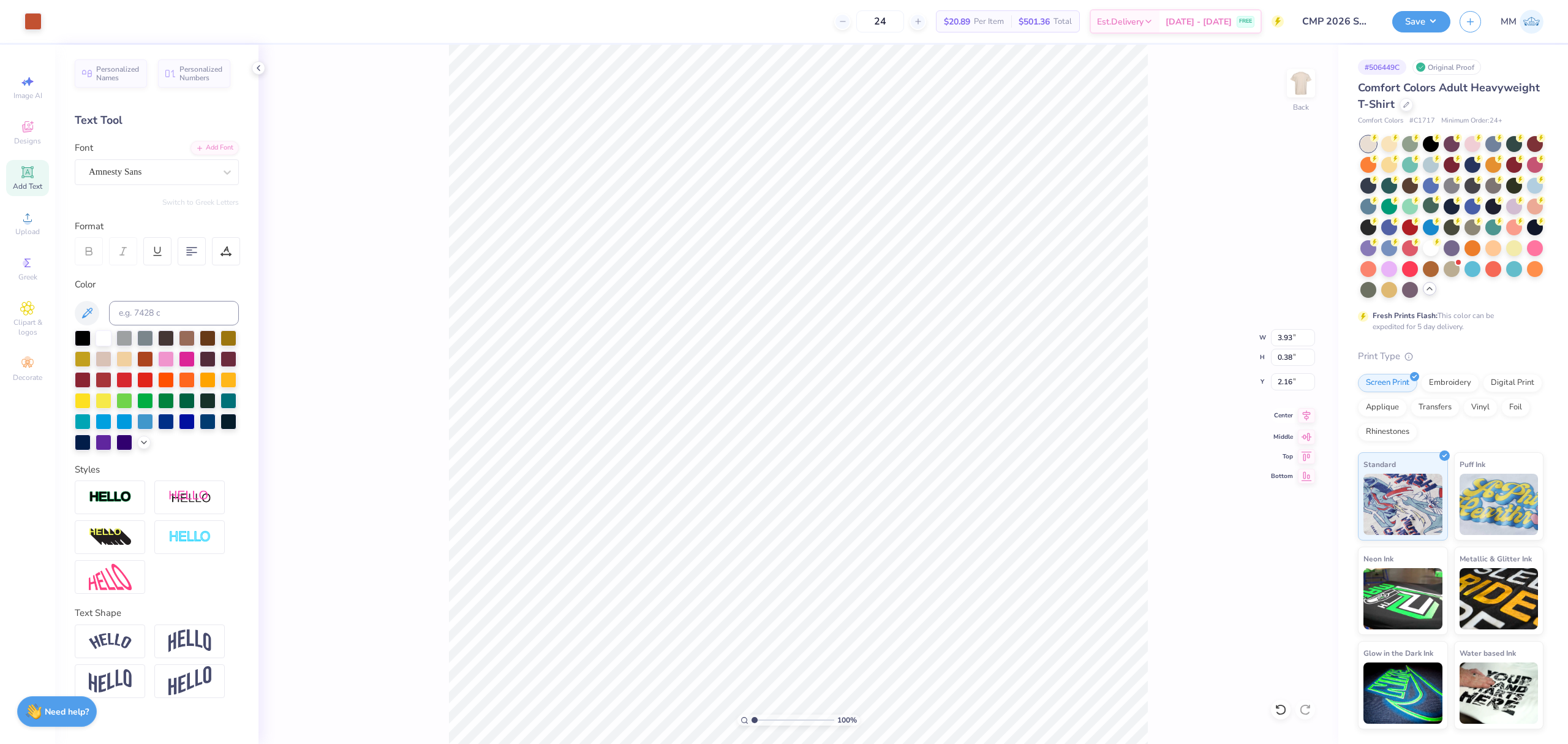
scroll to position [0, 0]
type input "7.13"
click at [1307, 417] on icon at bounding box center [1306, 415] width 17 height 14
type input "3.61"
drag, startPoint x: 759, startPoint y: 721, endPoint x: 780, endPoint y: 721, distance: 21.0
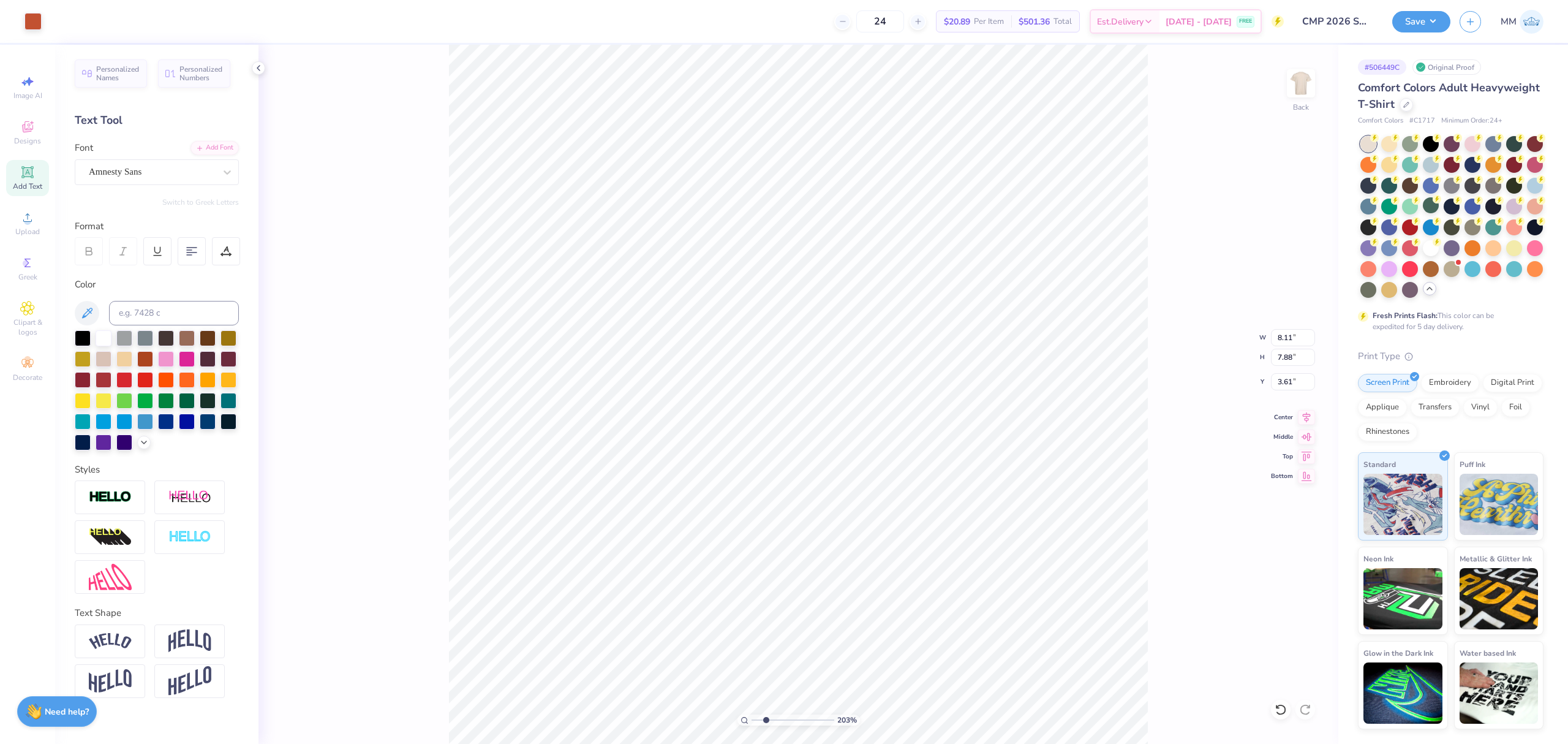
type input "2.53"
click at [767, 721] on input "range" at bounding box center [792, 720] width 83 height 11
type input "8.11"
type input "1.78"
type input "4.43"
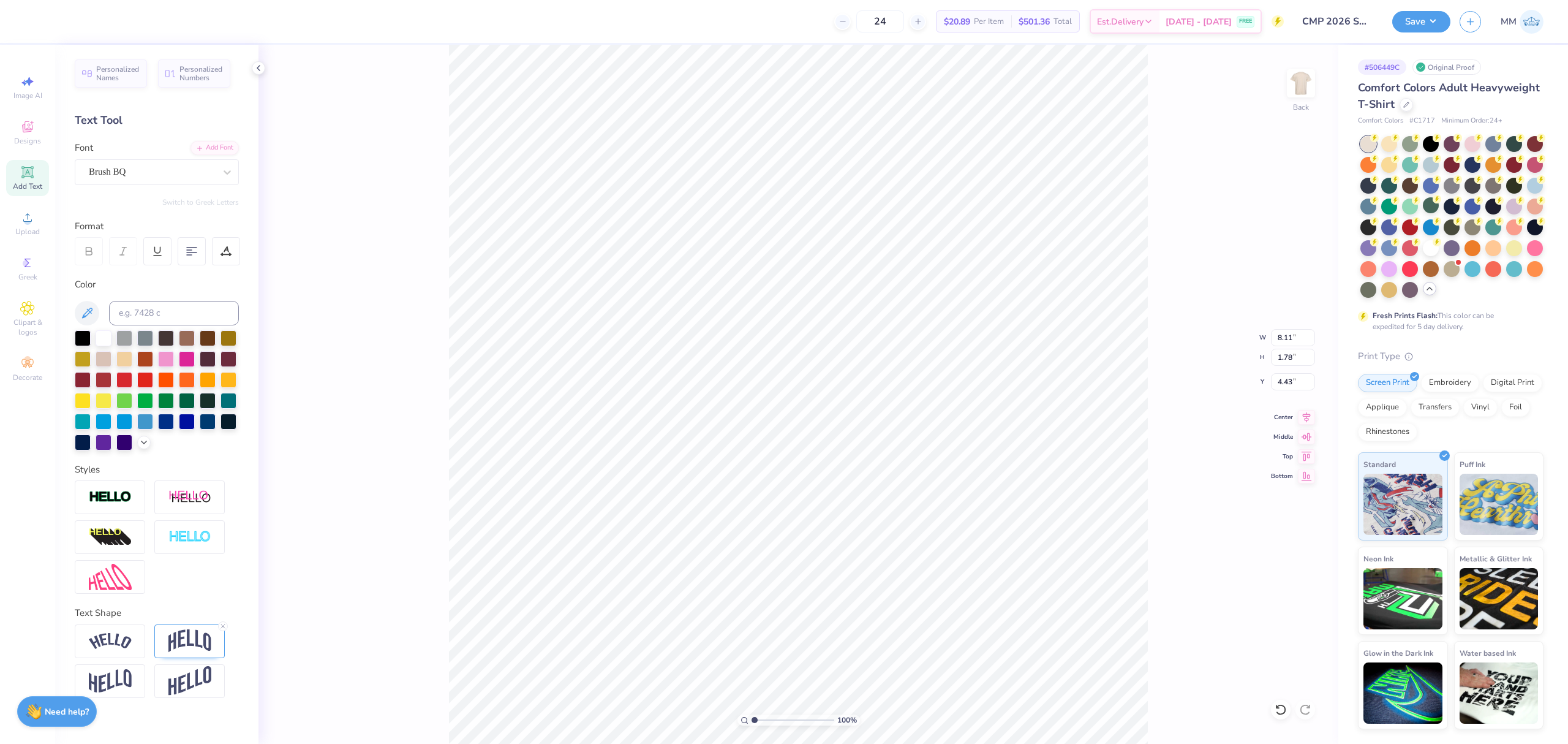
drag, startPoint x: 749, startPoint y: 721, endPoint x: 733, endPoint y: 723, distance: 16.1
type input "1"
click at [751, 723] on input "range" at bounding box center [792, 720] width 83 height 11
click at [1307, 417] on icon at bounding box center [1306, 415] width 17 height 14
click at [1291, 380] on input "3.89" at bounding box center [1292, 381] width 44 height 17
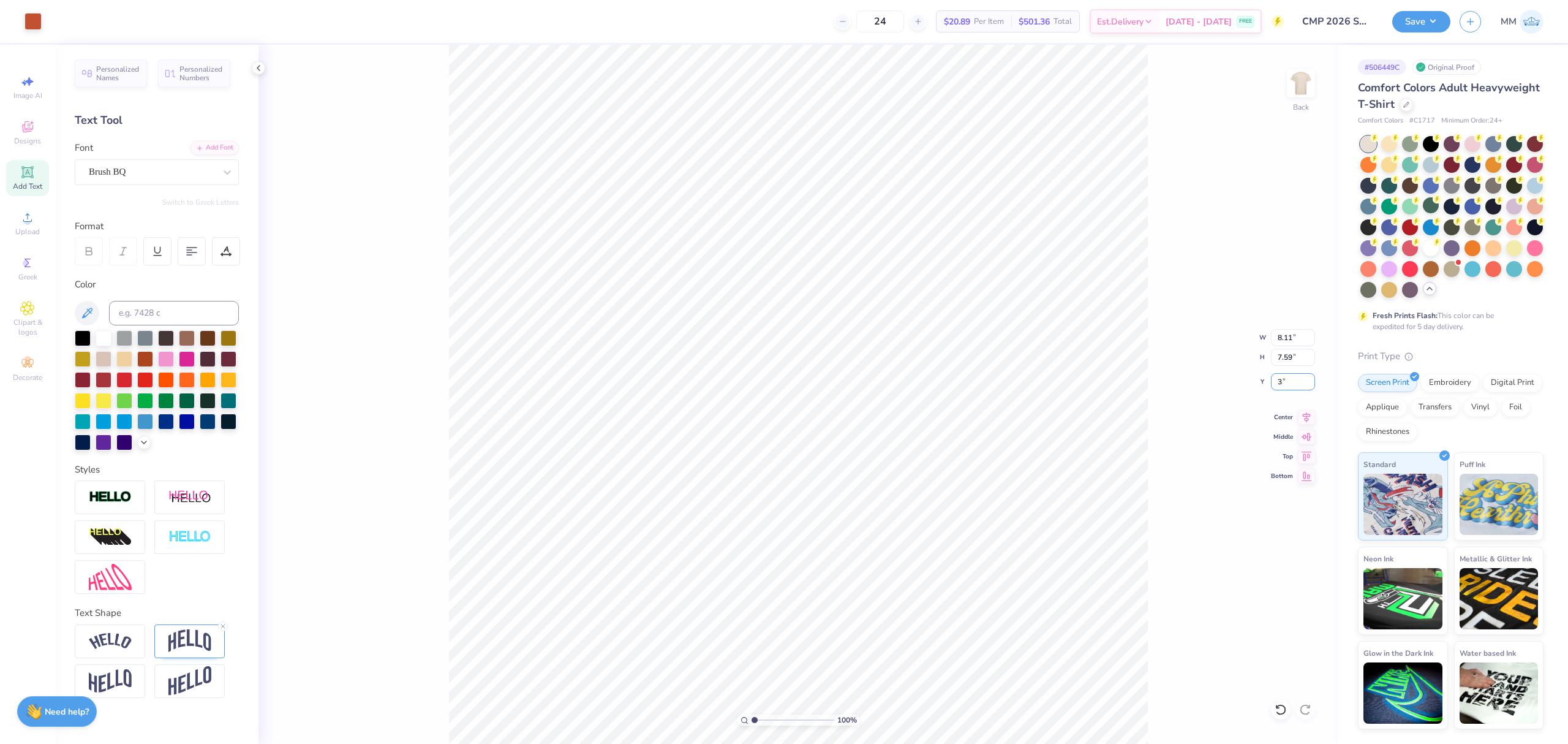
type input "3.00"
click at [1288, 336] on input "8.11" at bounding box center [1292, 337] width 44 height 17
type input "8.00"
type input "7.49"
click at [1289, 380] on input "3.05" at bounding box center [1292, 381] width 44 height 17
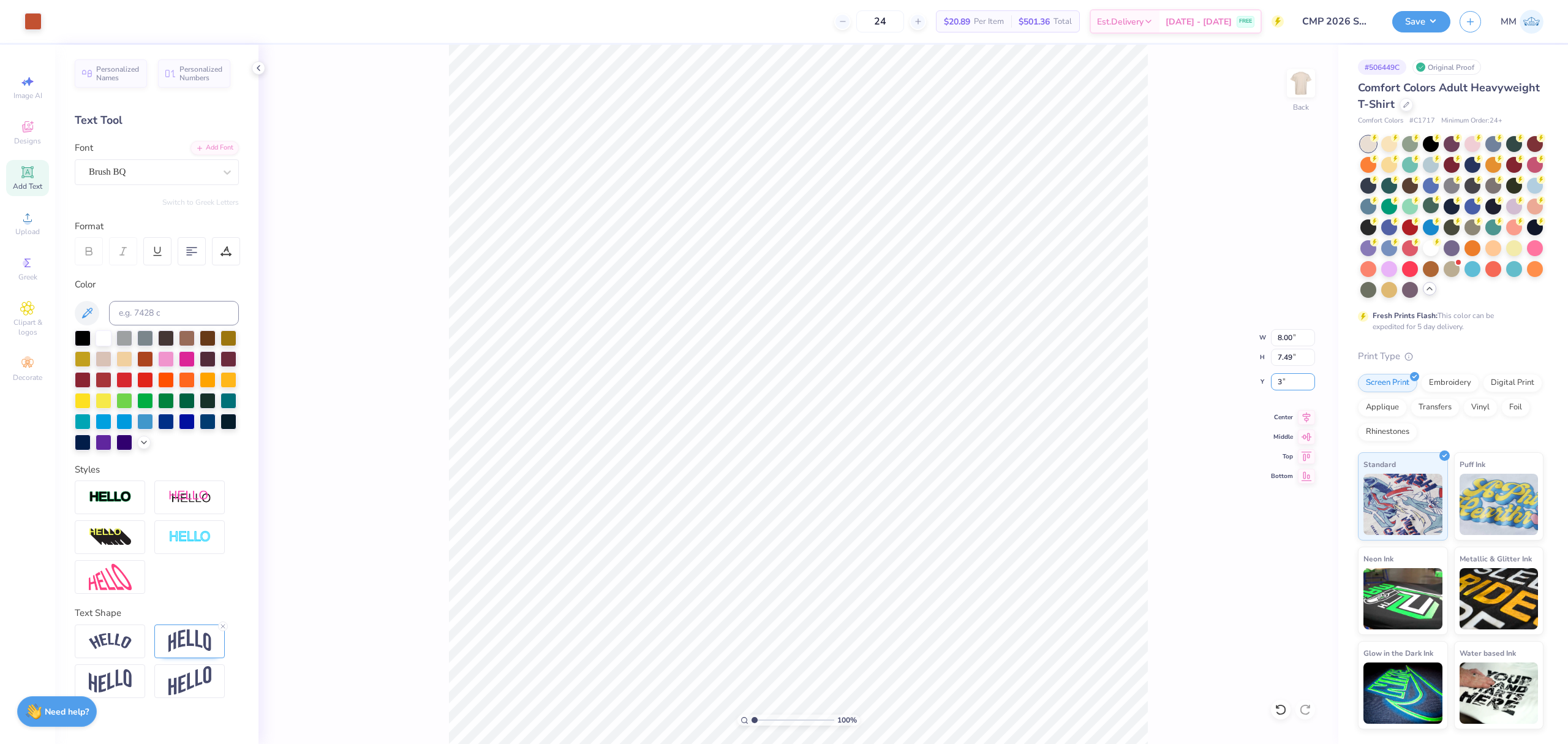
type input "3.00"
click at [1402, 23] on button "Save" at bounding box center [1421, 19] width 58 height 22
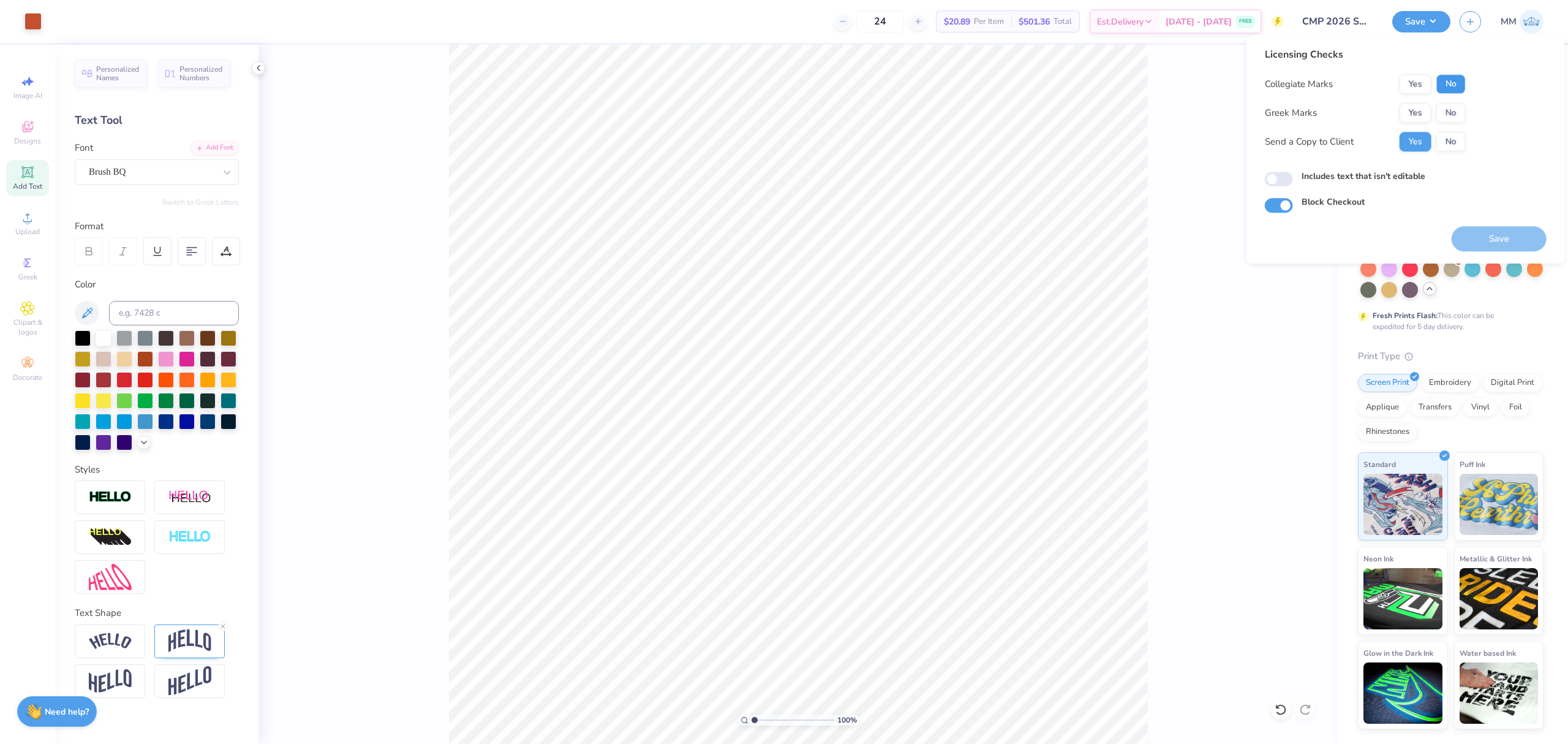
click at [1446, 79] on button "No" at bounding box center [1451, 84] width 30 height 19
click at [1455, 113] on button "No" at bounding box center [1451, 113] width 30 height 19
click at [1504, 234] on button "Save" at bounding box center [1499, 238] width 95 height 25
